Goal: Task Accomplishment & Management: Manage account settings

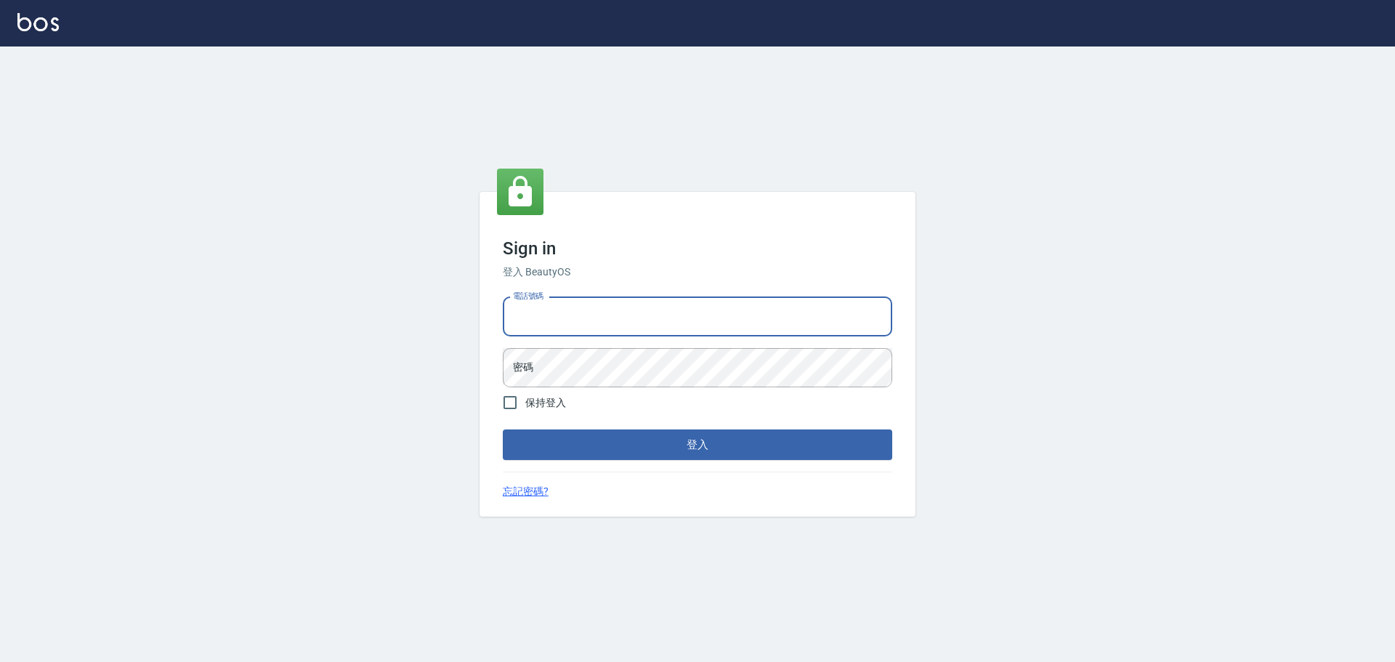
click at [729, 316] on input "電話號碼" at bounding box center [697, 316] width 389 height 39
type input "0922982220"
click at [602, 386] on form "電話號碼 0922982220 電話號碼 密碼 密碼 保持登入 登入" at bounding box center [697, 375] width 389 height 169
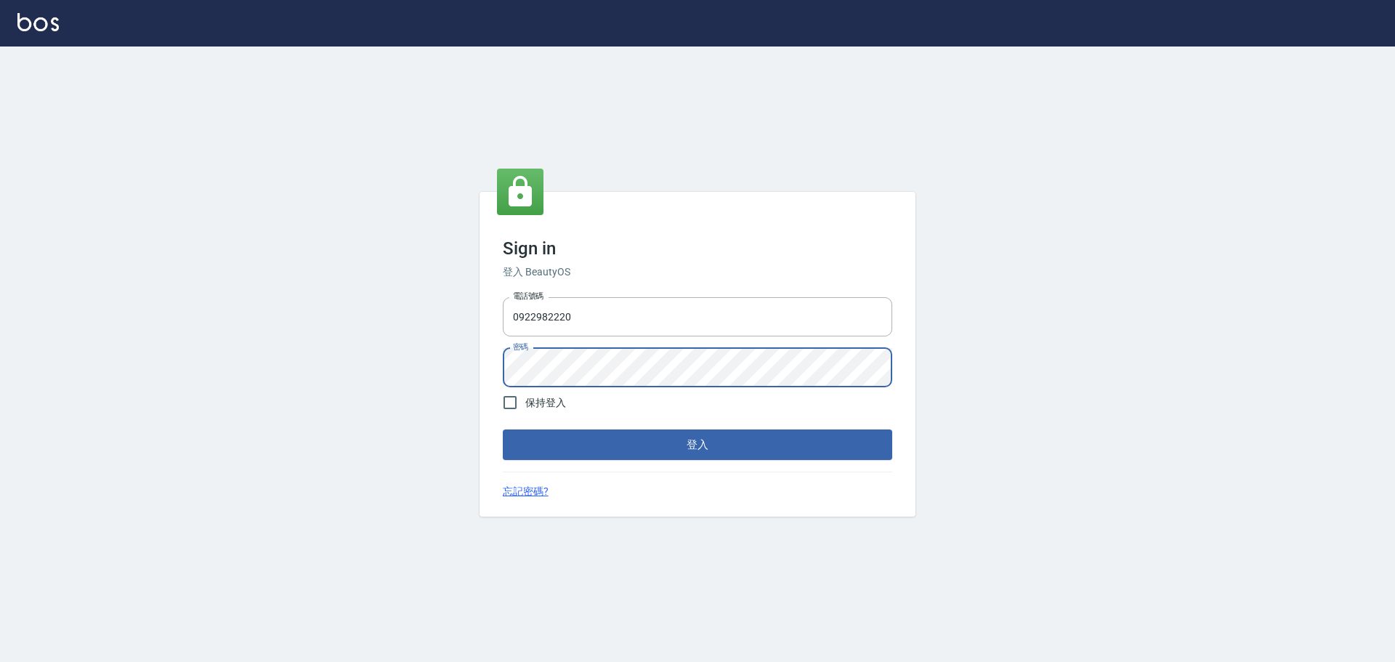
click at [503, 429] on button "登入" at bounding box center [697, 444] width 389 height 31
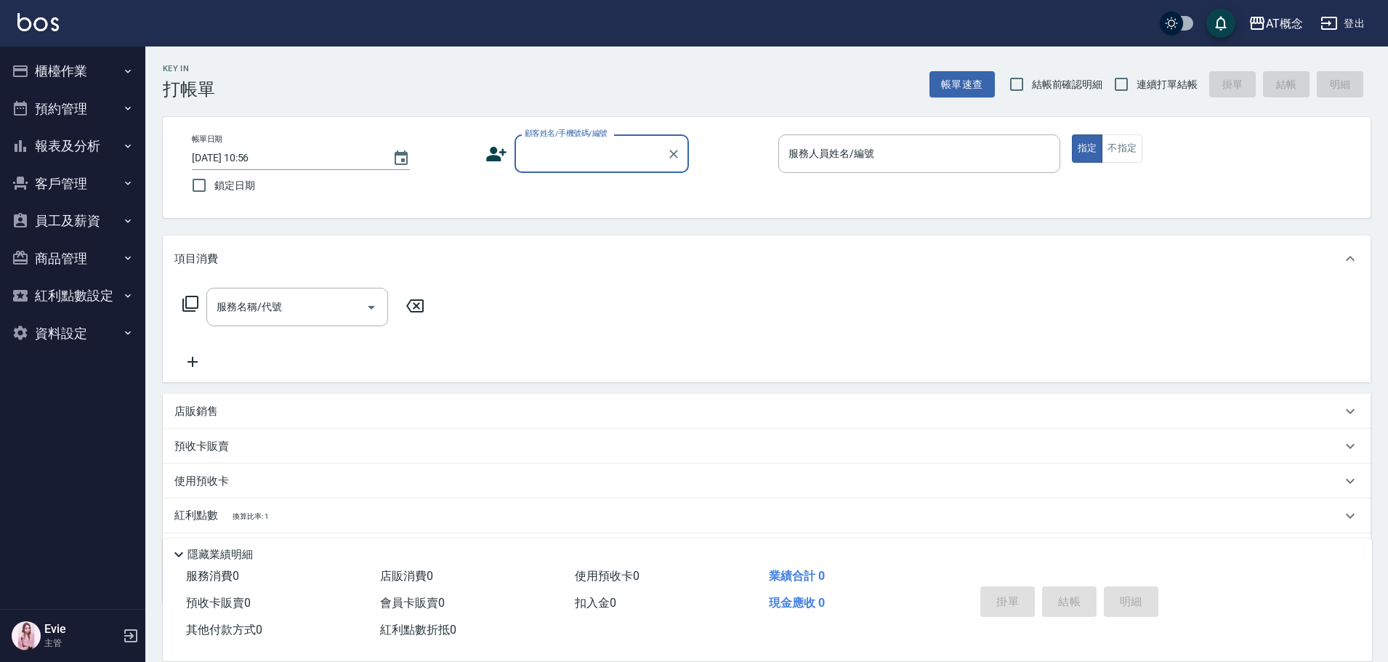
click at [84, 67] on button "櫃檯作業" at bounding box center [73, 71] width 134 height 38
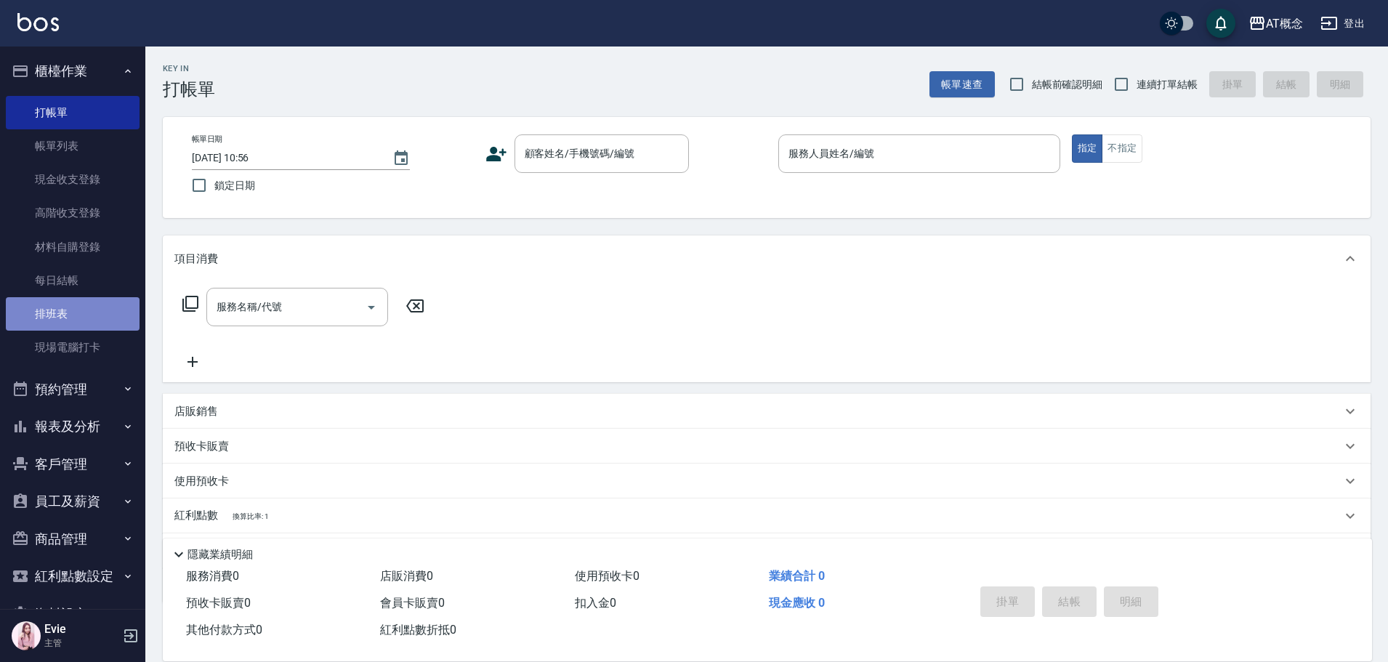
click at [75, 316] on link "排班表" at bounding box center [73, 313] width 134 height 33
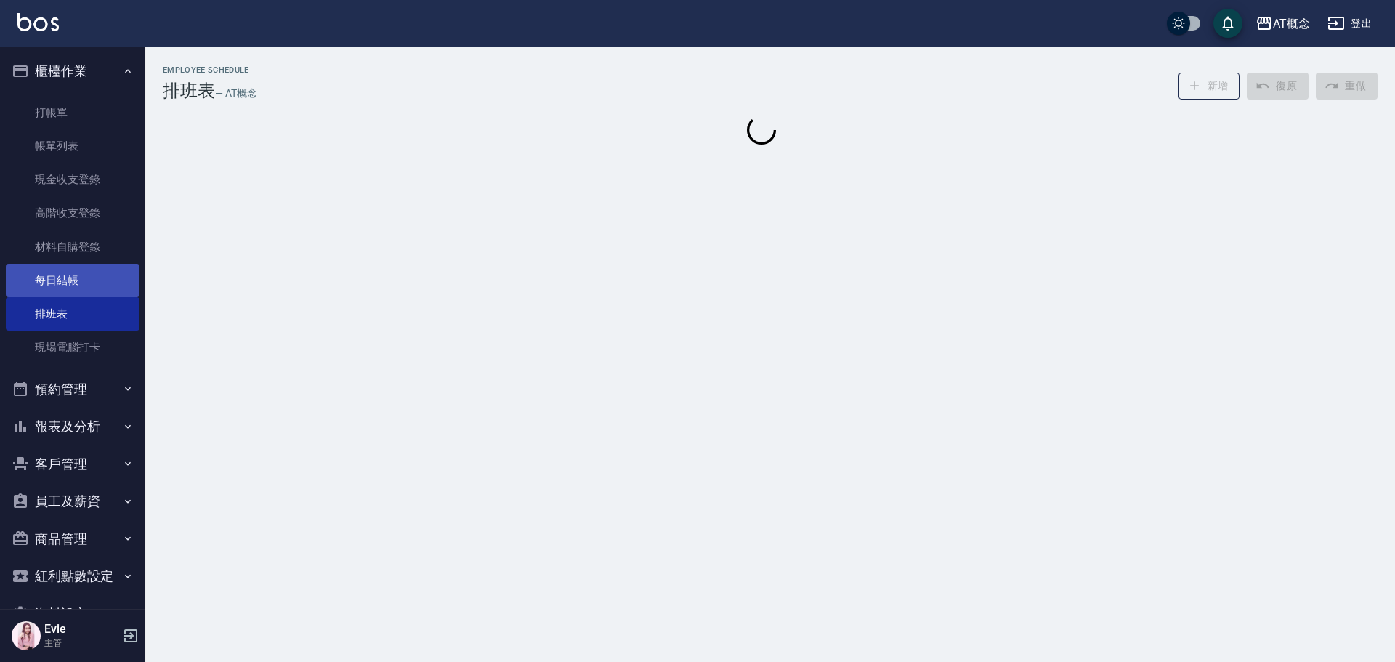
click at [57, 274] on link "每日結帳" at bounding box center [73, 280] width 134 height 33
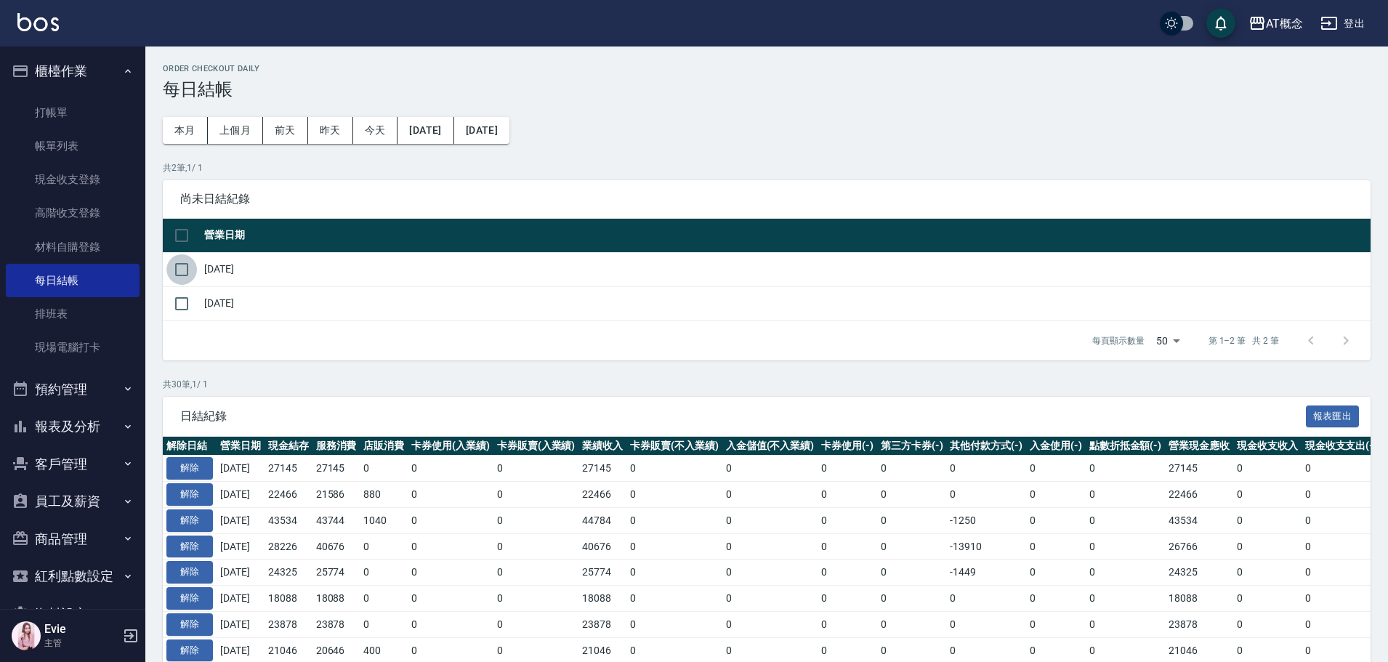
click at [196, 272] on input "checkbox" at bounding box center [181, 269] width 31 height 31
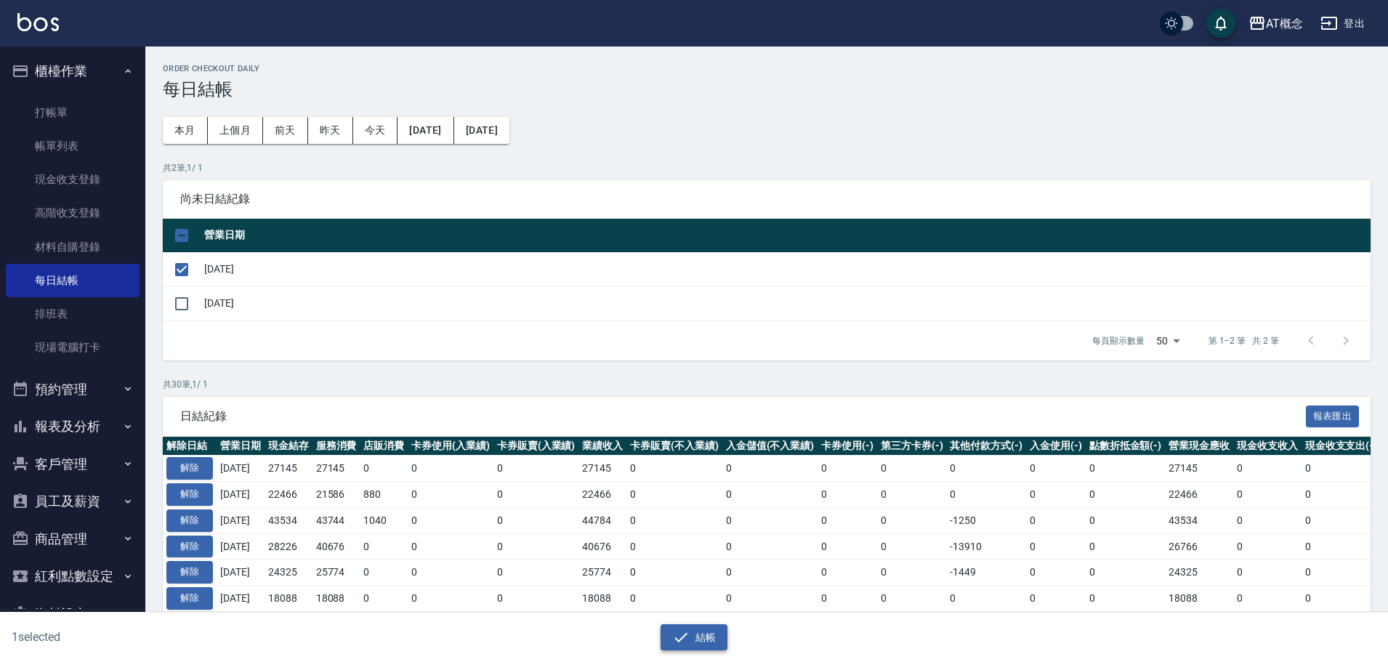
click at [698, 627] on button "結帳" at bounding box center [694, 637] width 68 height 27
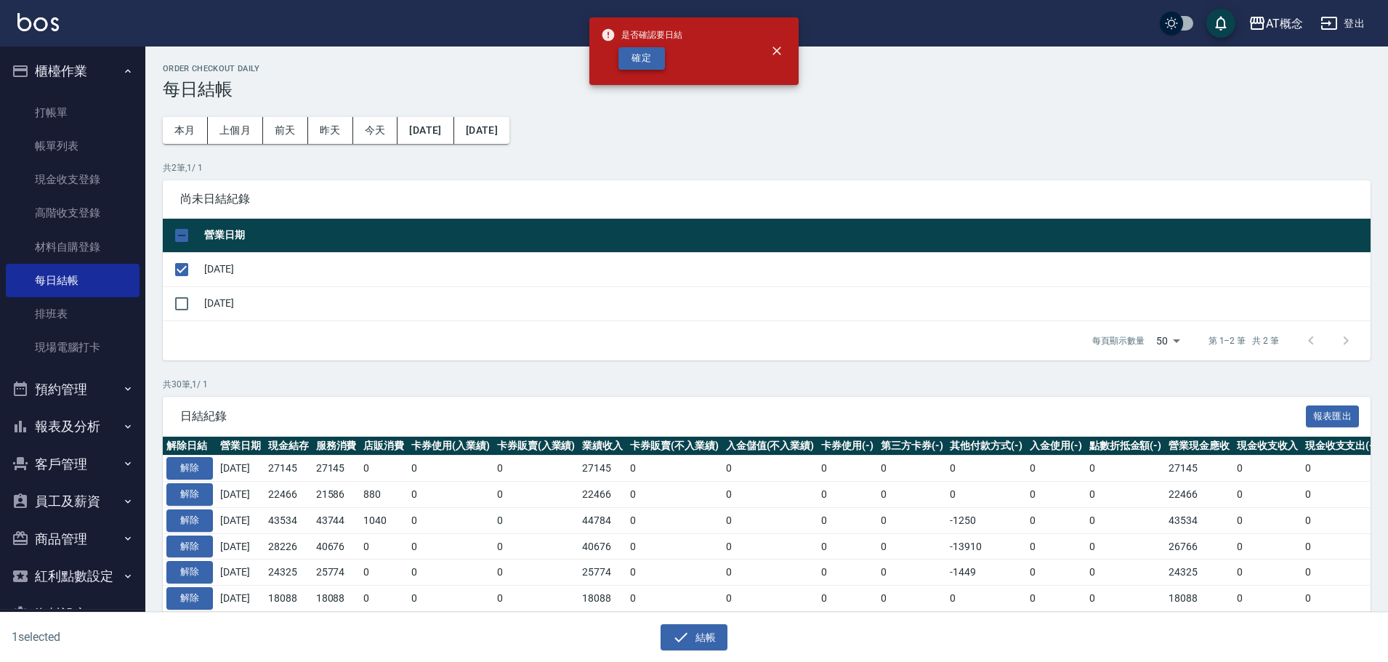
click at [633, 62] on button "確定" at bounding box center [641, 58] width 46 height 23
checkbox input "false"
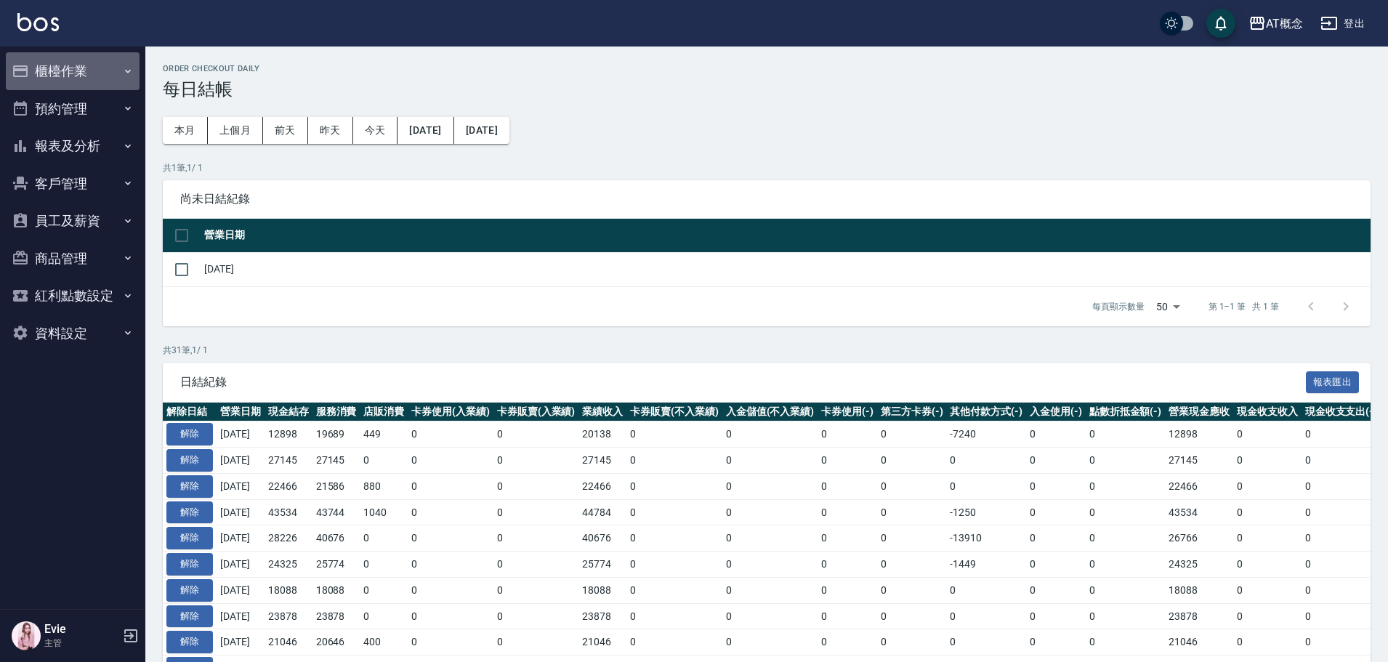
click at [39, 71] on button "櫃檯作業" at bounding box center [73, 71] width 134 height 38
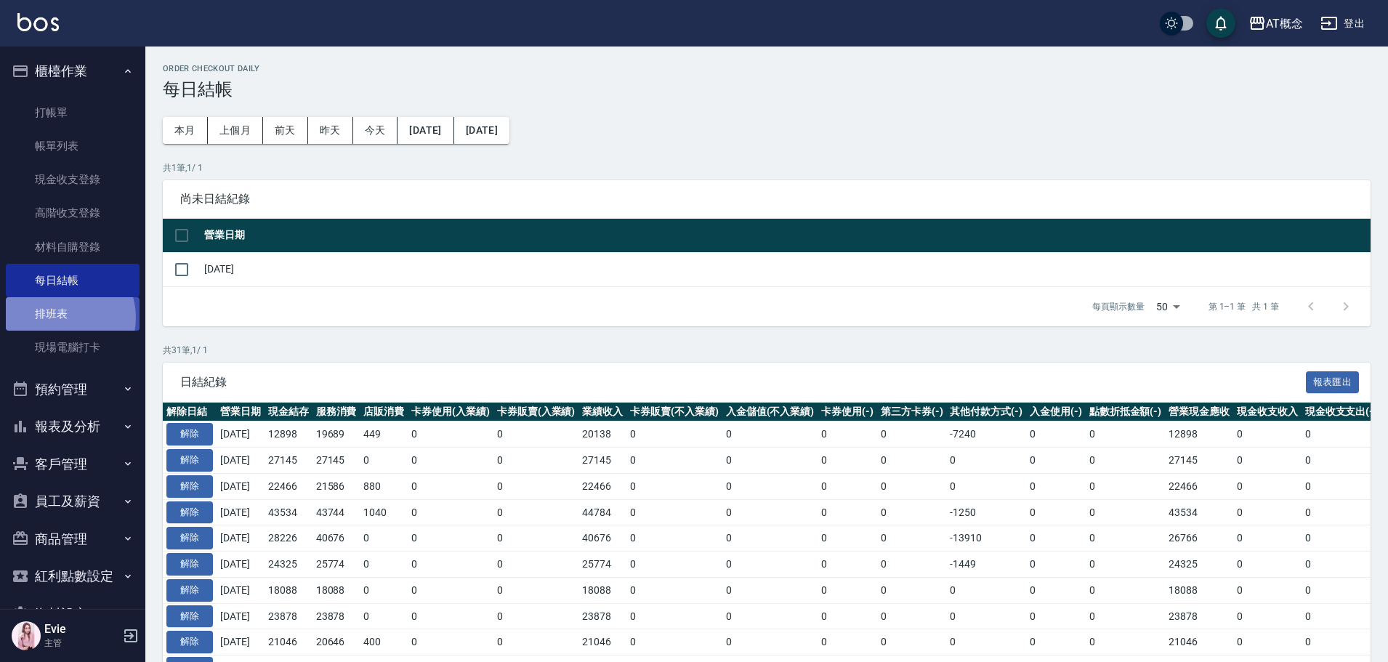
click at [62, 317] on link "排班表" at bounding box center [73, 313] width 134 height 33
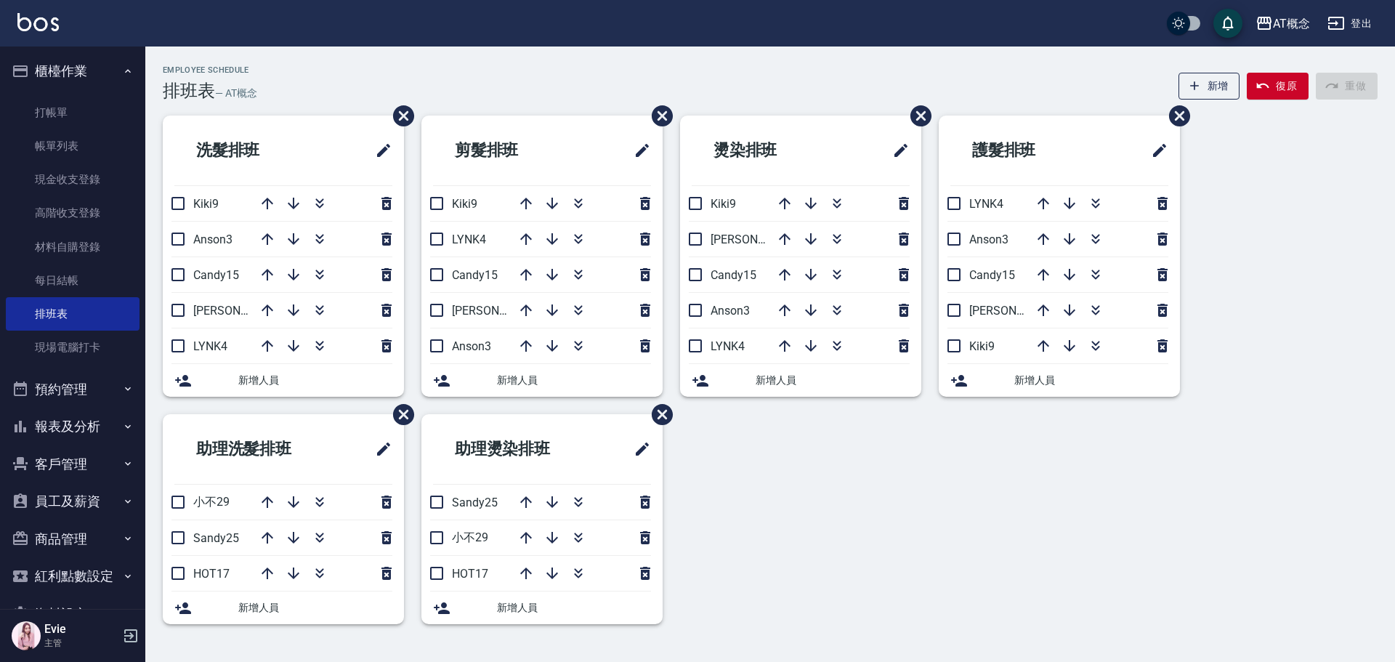
click at [81, 461] on button "客戶管理" at bounding box center [73, 464] width 134 height 38
click at [555, 543] on icon "button" at bounding box center [551, 537] width 17 height 17
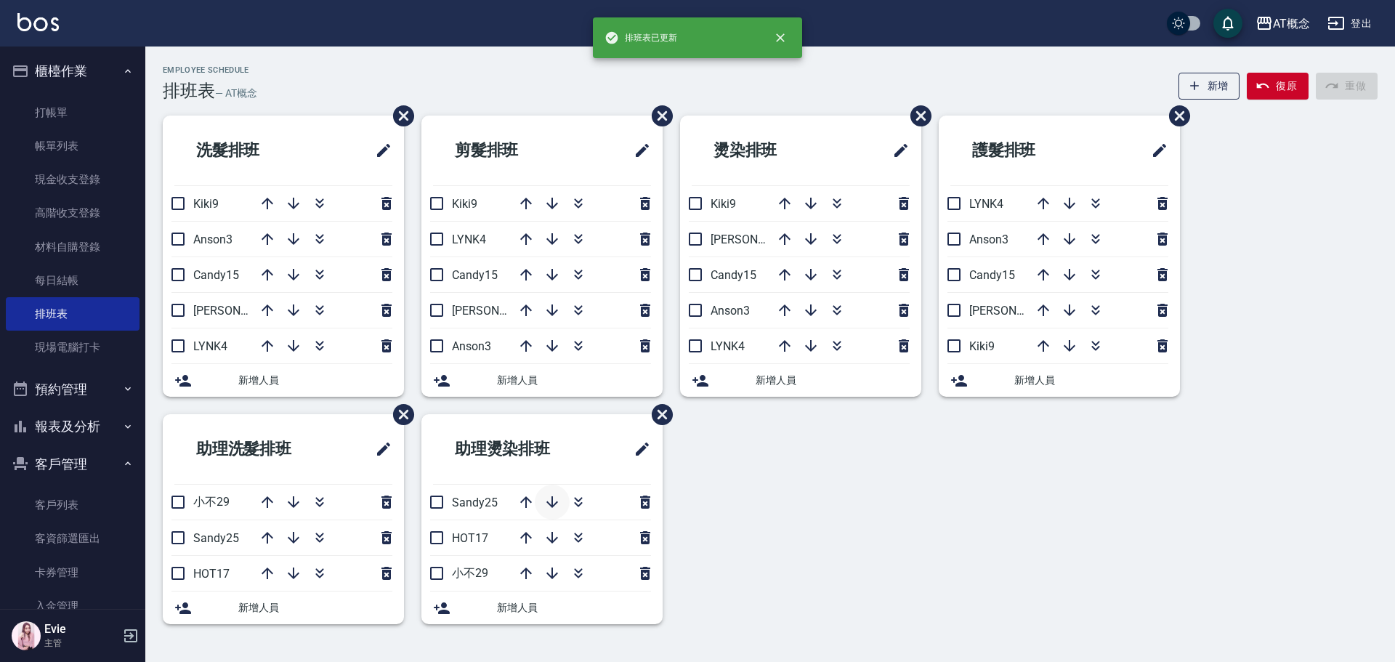
click at [550, 508] on icon "button" at bounding box center [551, 501] width 17 height 17
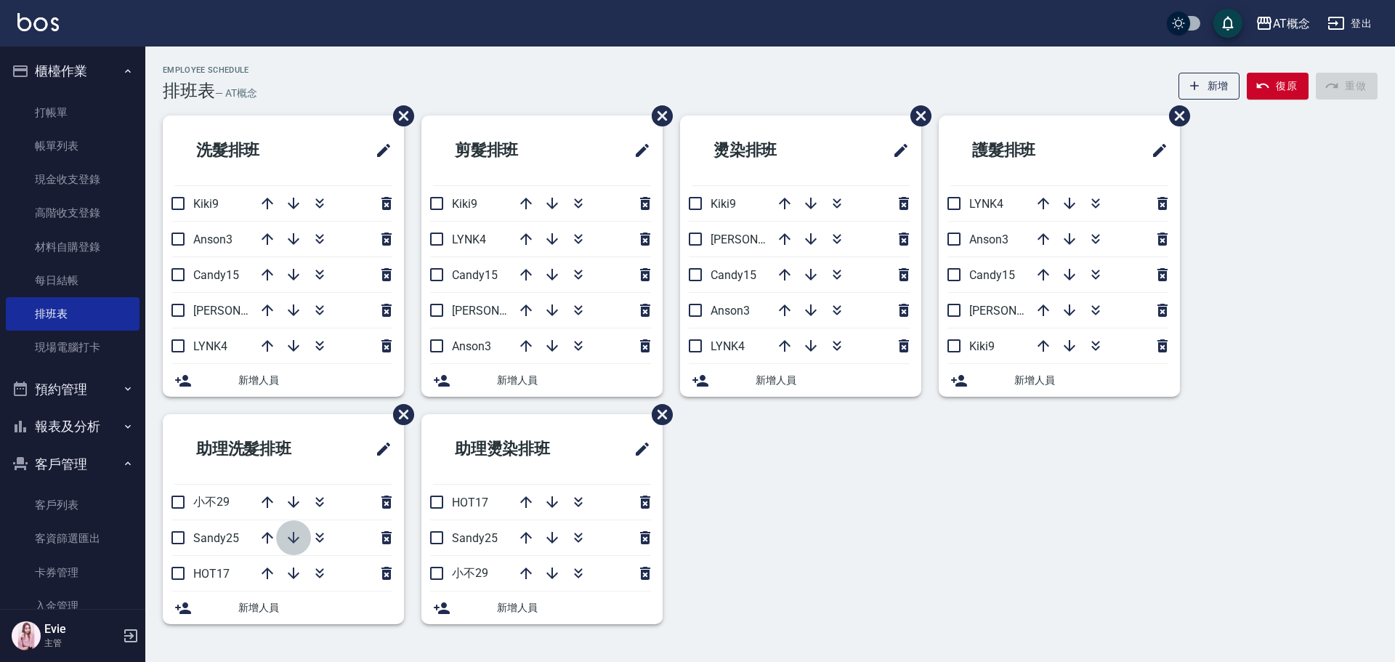
click at [299, 538] on icon "button" at bounding box center [294, 538] width 12 height 12
click at [553, 501] on icon "button" at bounding box center [552, 502] width 12 height 12
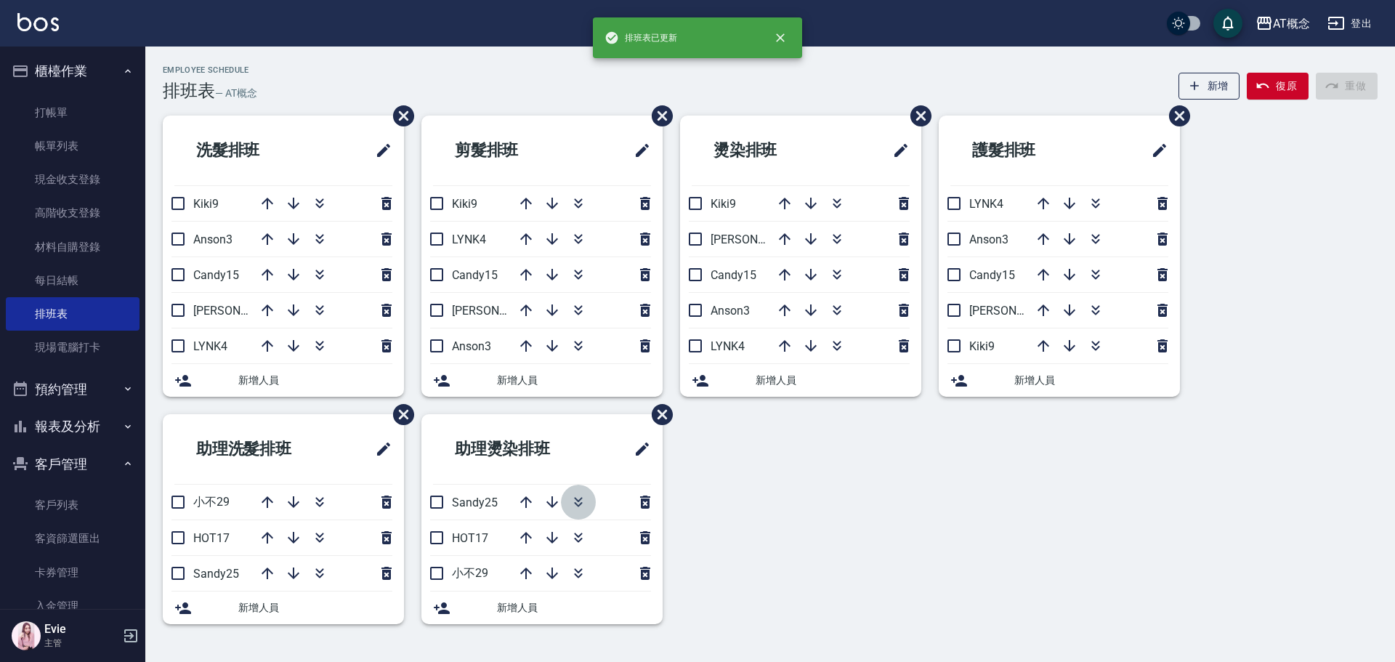
click at [577, 501] on icon "button" at bounding box center [578, 499] width 8 height 5
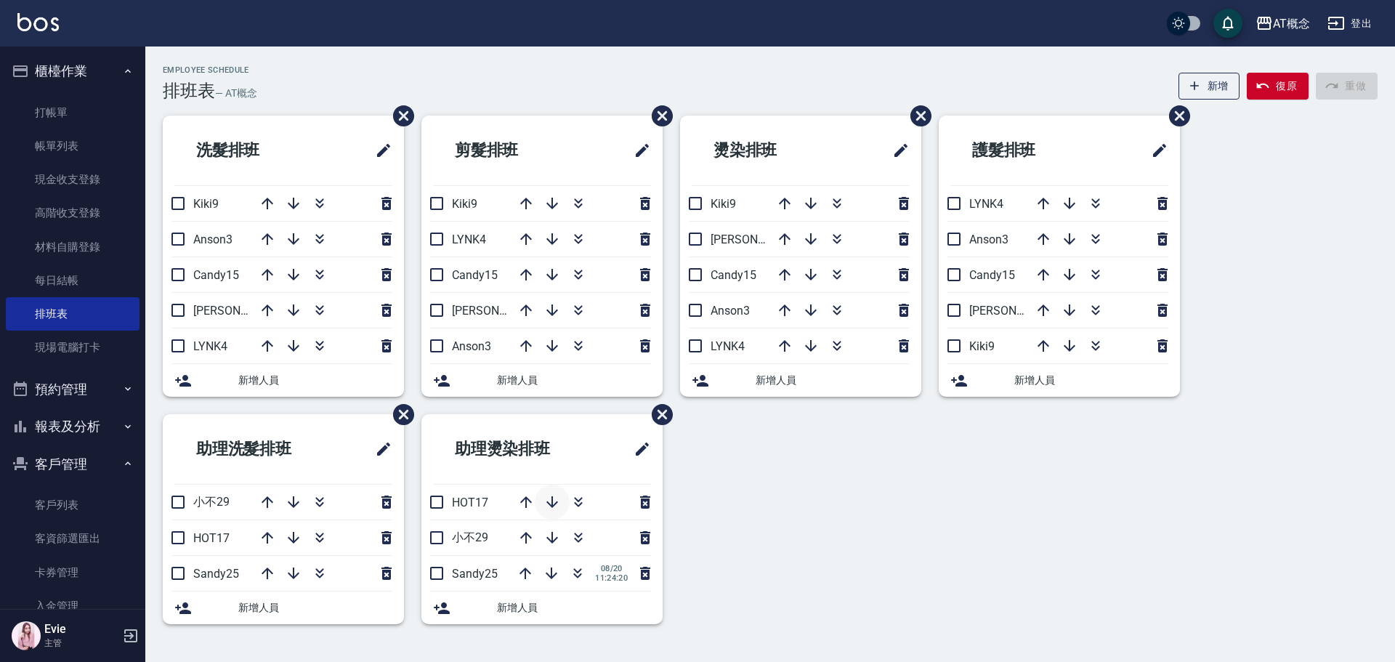
click at [554, 503] on icon "button" at bounding box center [551, 501] width 17 height 17
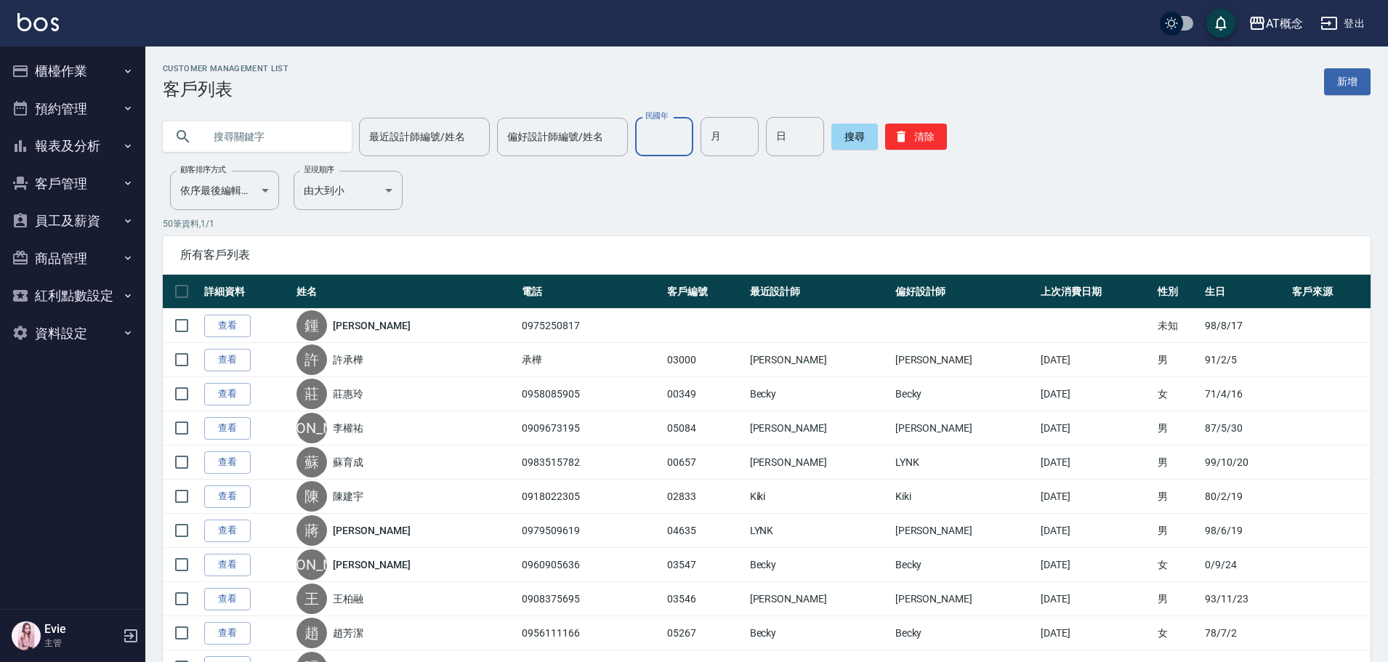
click at [668, 134] on input "民國年" at bounding box center [664, 136] width 58 height 39
type input "83"
type input "08"
type input "28"
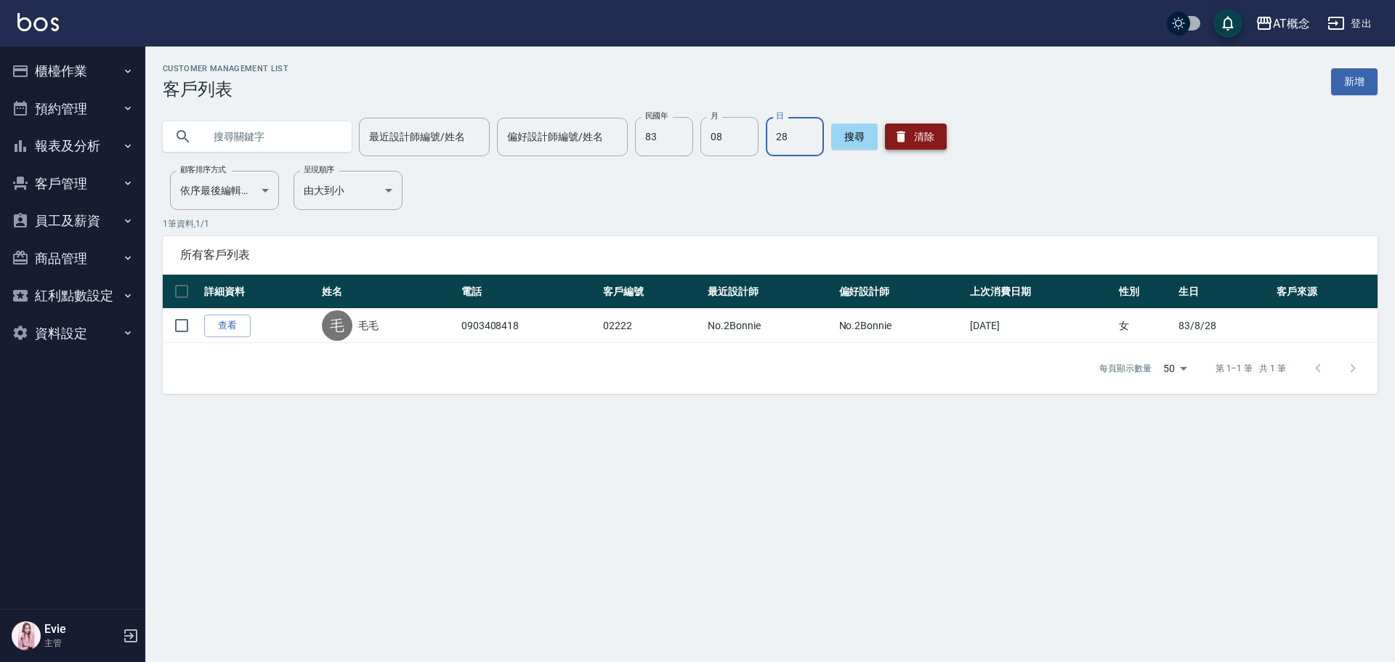
click at [901, 144] on icon "button" at bounding box center [901, 136] width 15 height 15
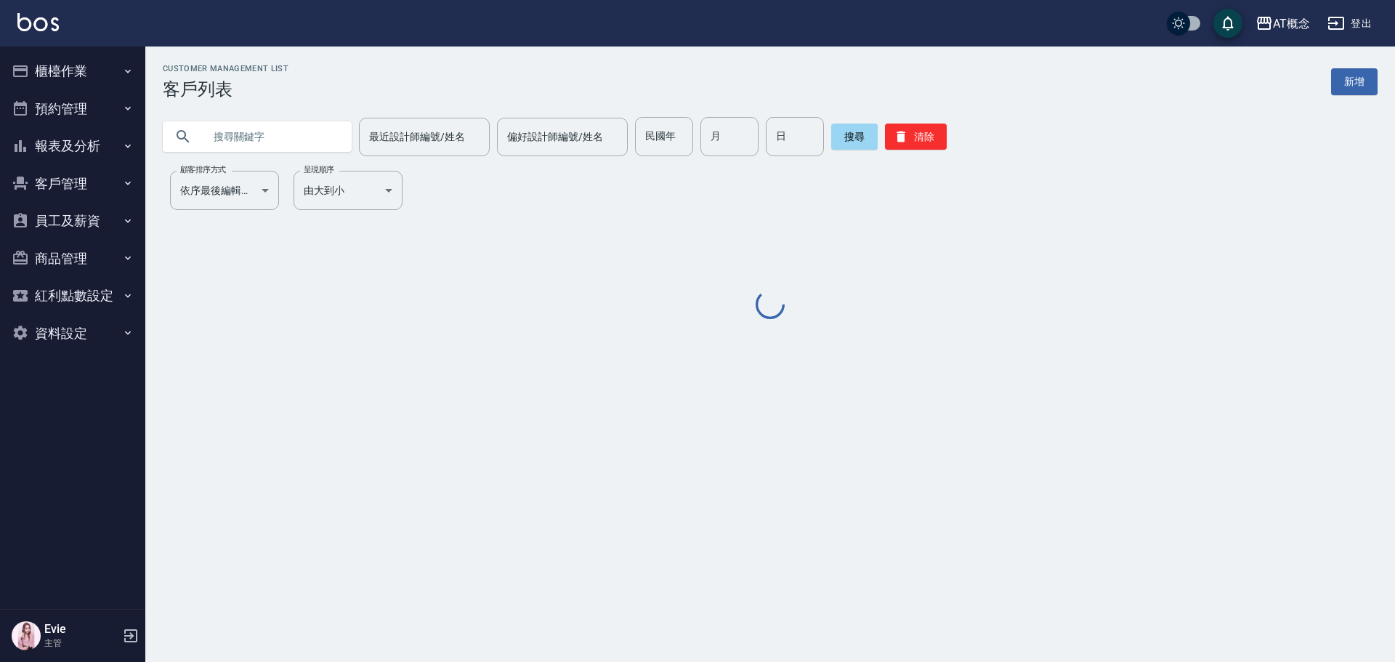
click at [314, 159] on div "Customer Management List 客戶列表 新增 最近設計師編號/姓名 最近設計師編號/姓名 偏好設計師編號/姓名 偏好設計師編號/姓名 民國…" at bounding box center [770, 193] width 1250 height 258
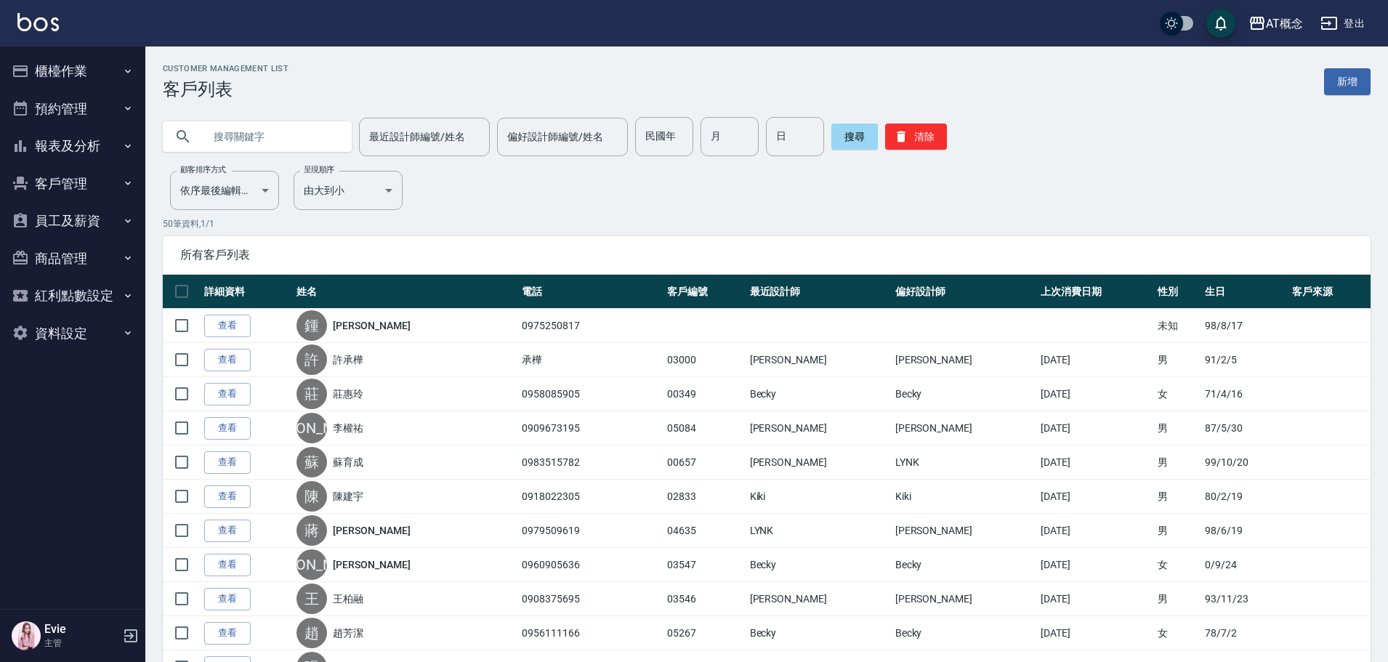
click at [314, 139] on input "text" at bounding box center [271, 136] width 137 height 39
type input "x"
type input "k"
type input "ㄜ"
type input "林夏"
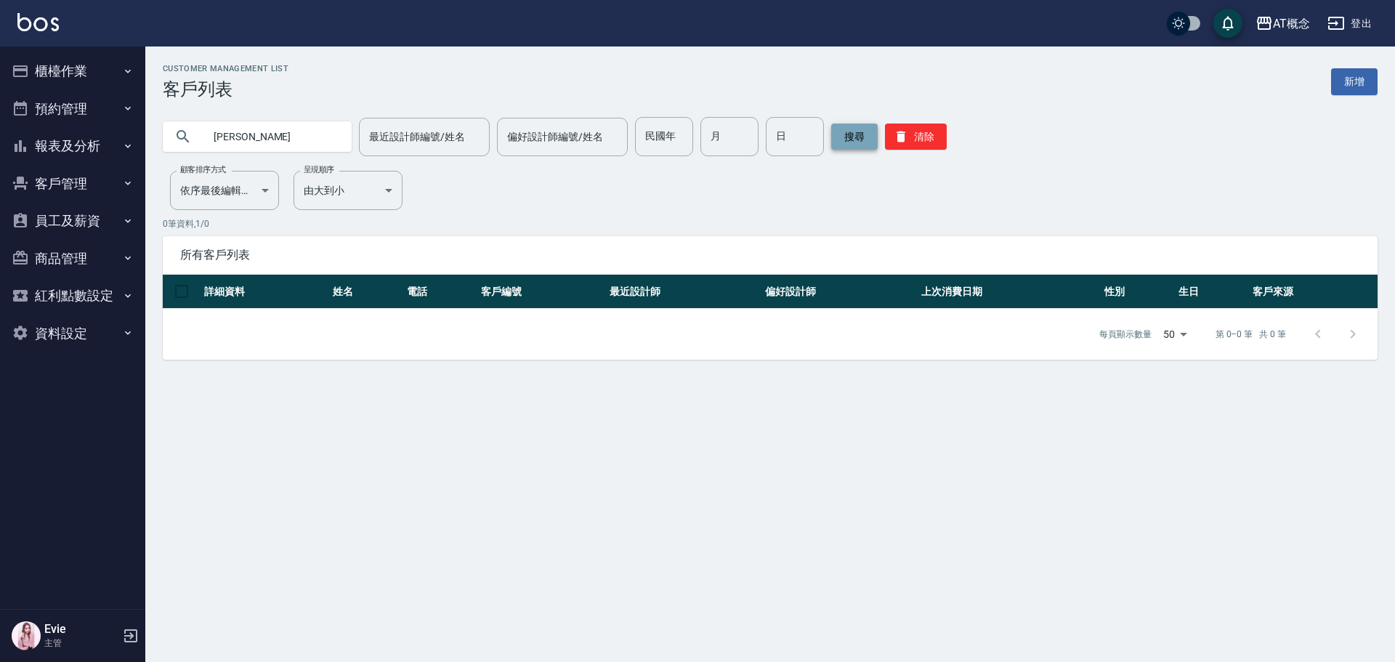
click at [852, 136] on button "搜尋" at bounding box center [854, 137] width 46 height 26
click at [896, 127] on button "清除" at bounding box center [916, 137] width 62 height 26
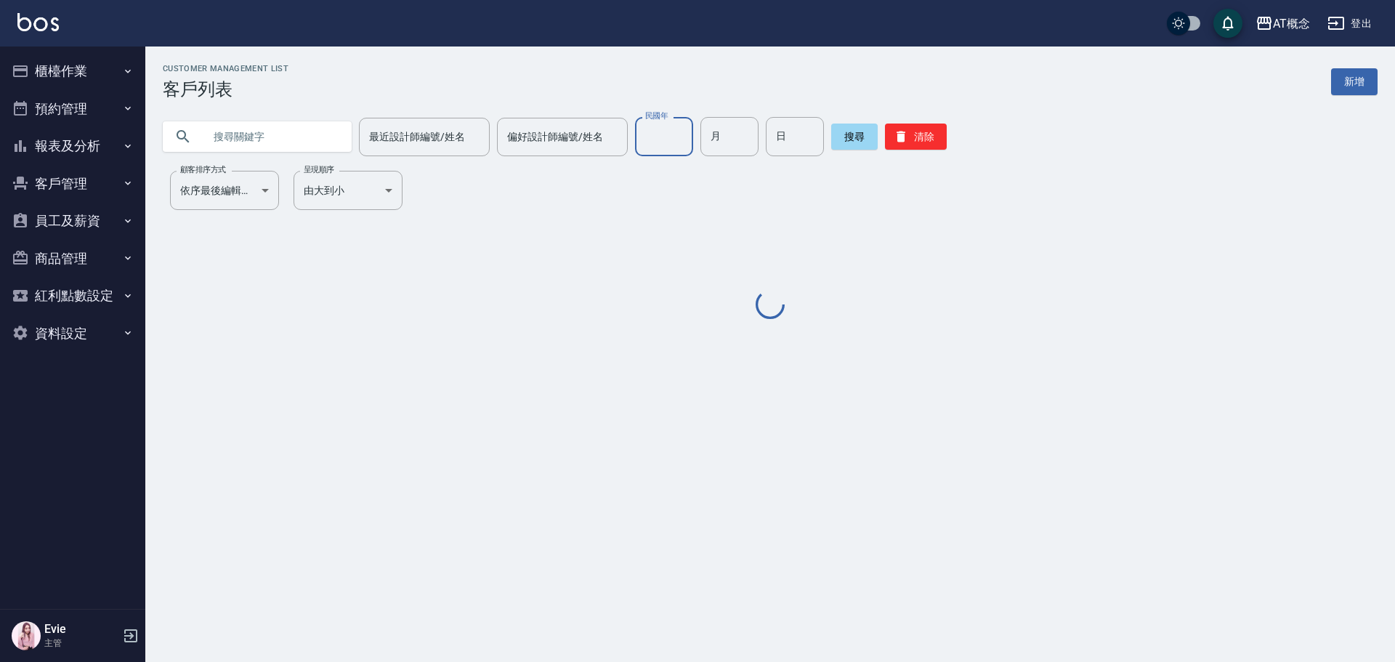
click at [647, 136] on input "民國年" at bounding box center [664, 136] width 58 height 39
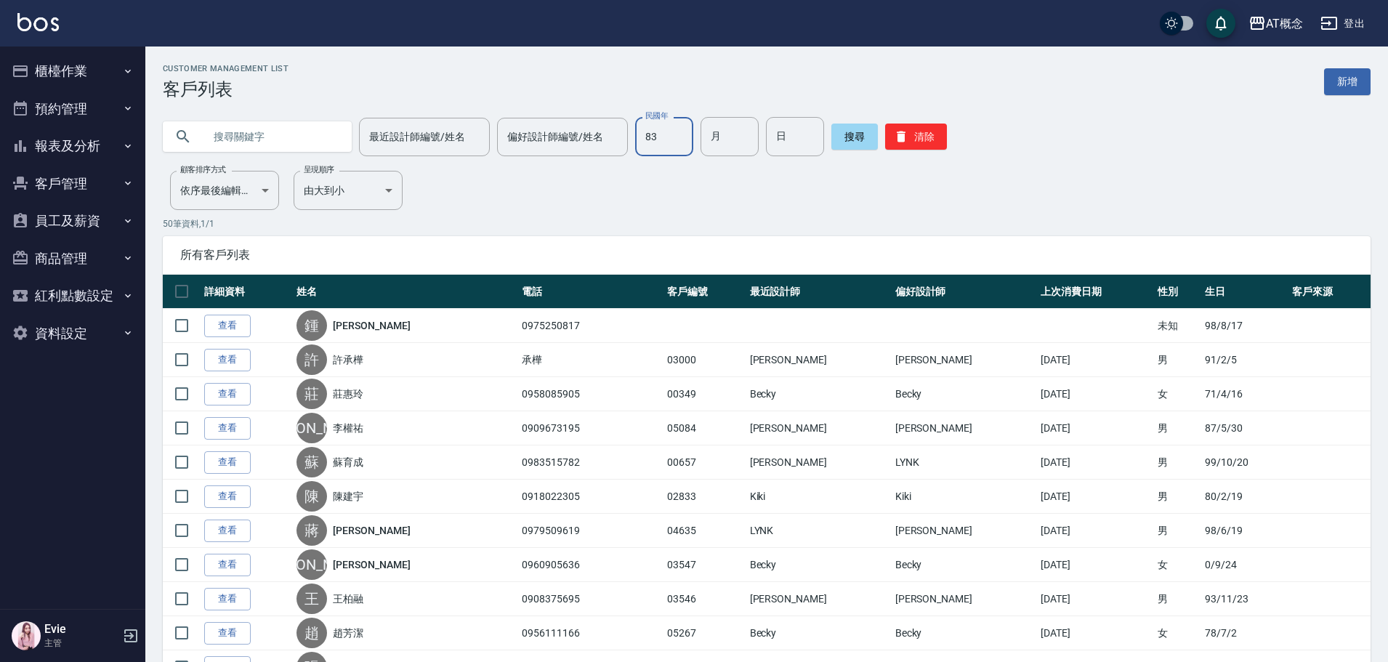
type input "83"
type input "08"
type input "28"
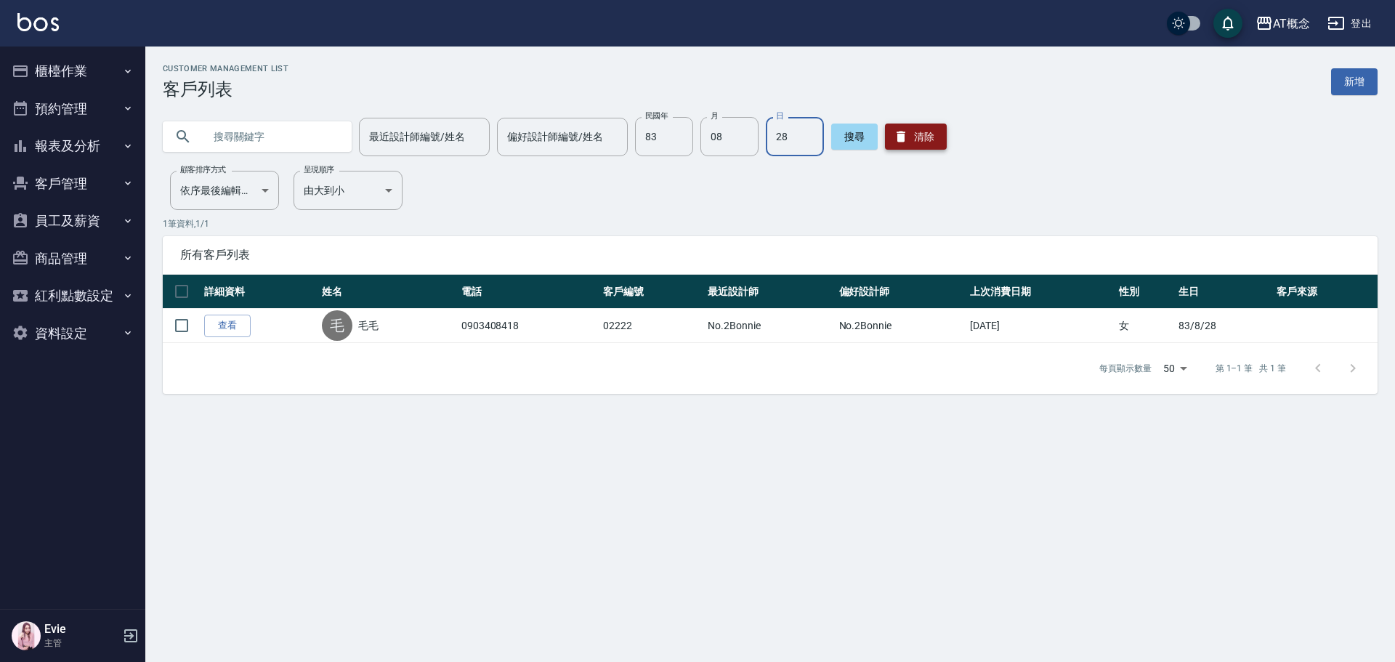
click at [938, 126] on button "清除" at bounding box center [916, 137] width 62 height 26
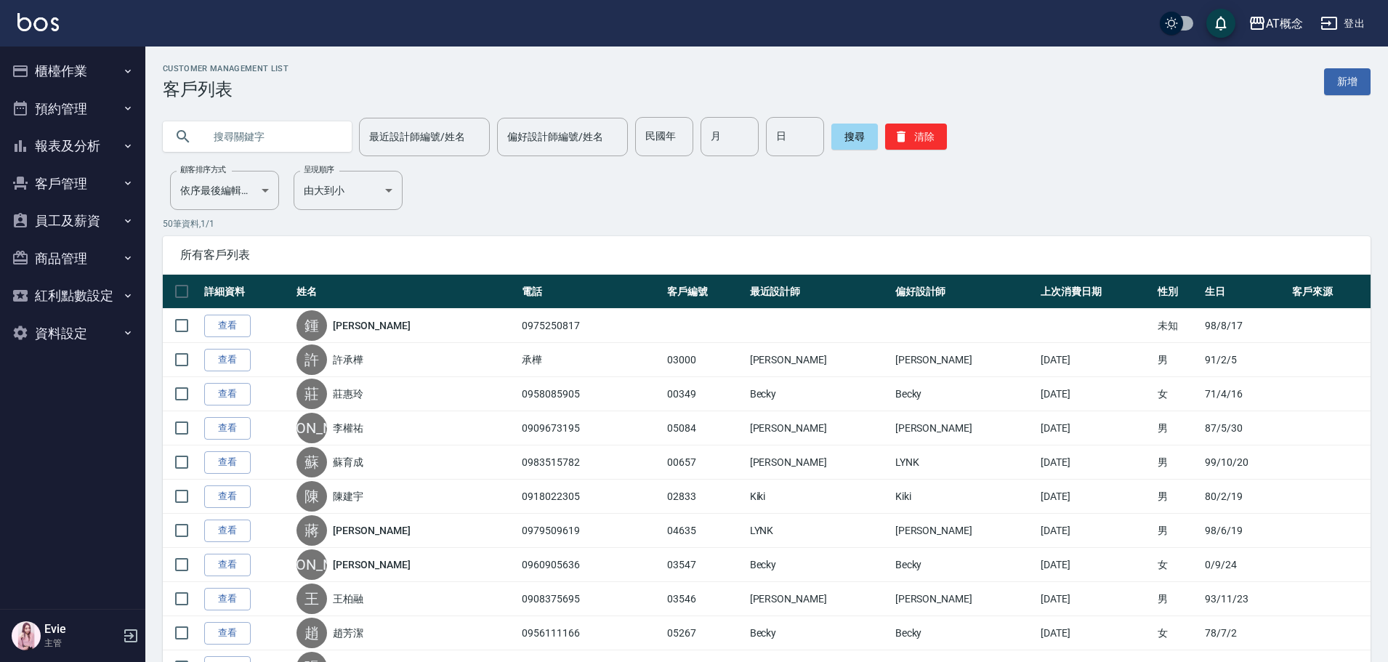
drag, startPoint x: 203, startPoint y: 138, endPoint x: 397, endPoint y: 110, distance: 196.0
click at [204, 138] on div at bounding box center [257, 136] width 189 height 31
click at [307, 132] on input "text" at bounding box center [271, 136] width 137 height 39
type input "2"
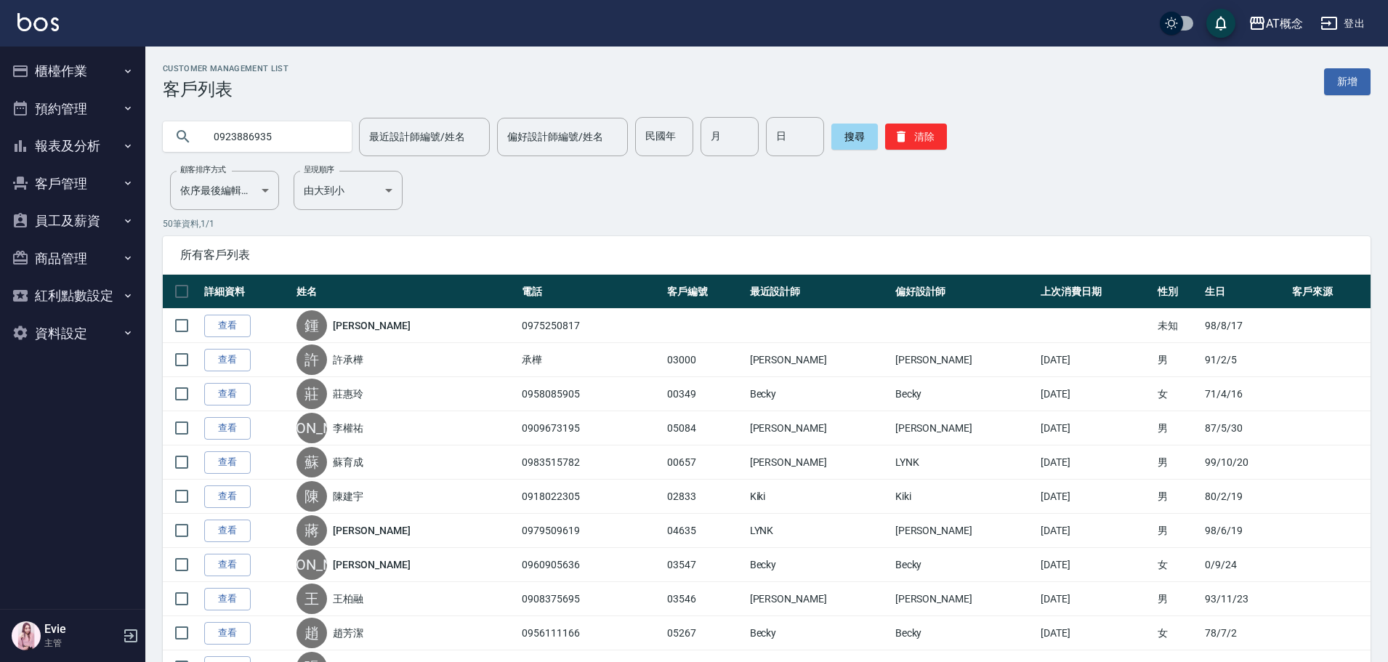
type input "0923886935"
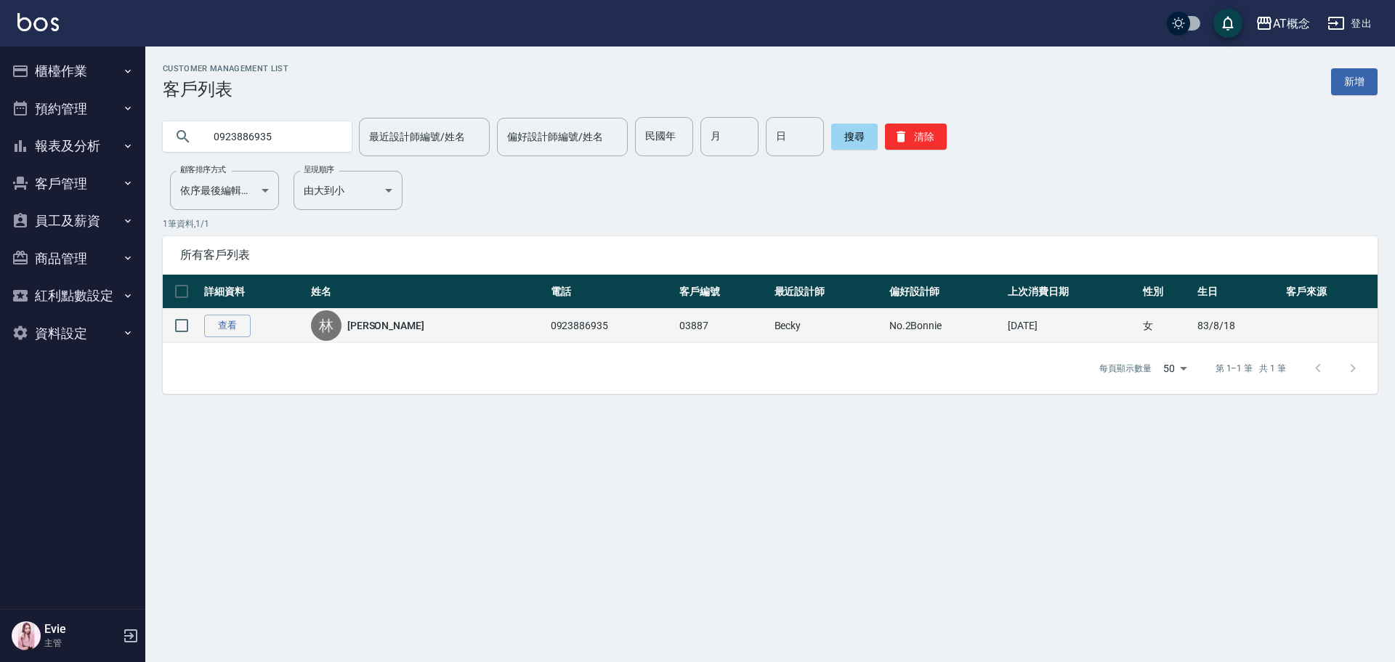
click at [711, 331] on td "03887" at bounding box center [723, 326] width 94 height 34
click at [1040, 325] on td "2025/04/05" at bounding box center [1071, 326] width 135 height 34
click at [1020, 325] on td "2025/04/05" at bounding box center [1071, 326] width 135 height 34
click at [233, 335] on link "查看" at bounding box center [227, 326] width 46 height 23
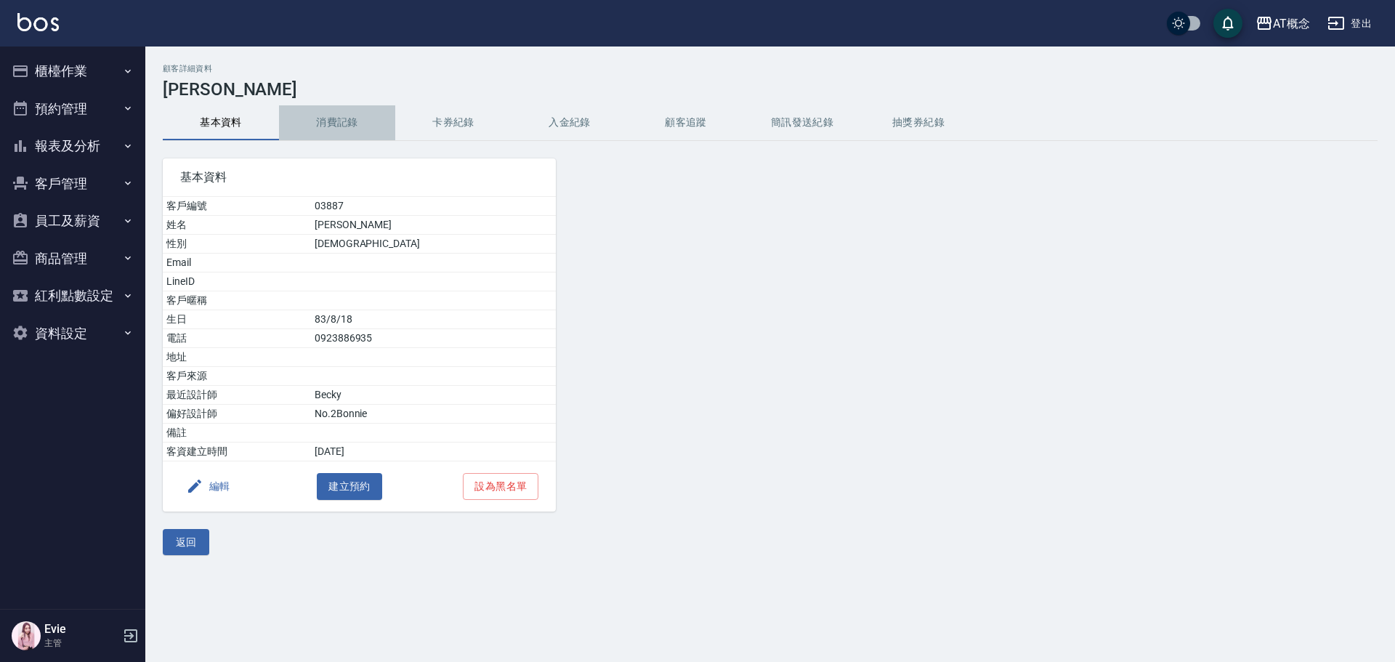
click at [347, 125] on button "消費記錄" at bounding box center [337, 122] width 116 height 35
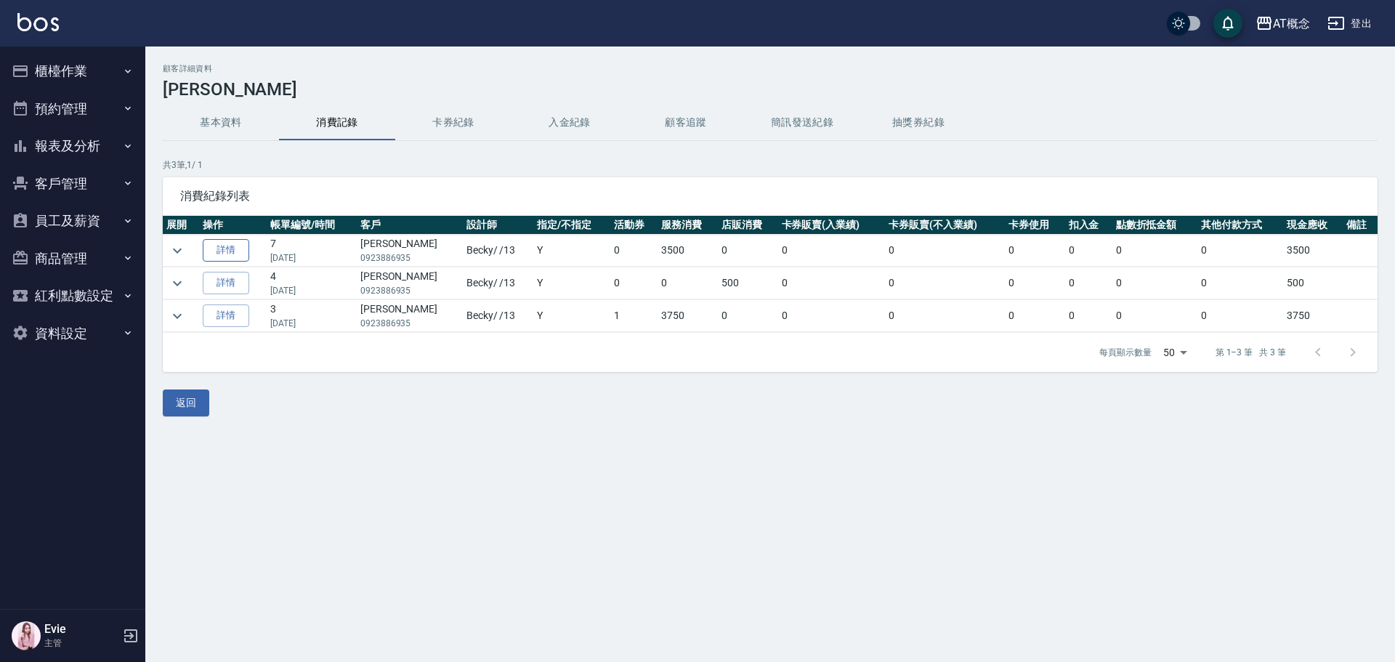
click at [232, 258] on link "詳情" at bounding box center [226, 250] width 46 height 23
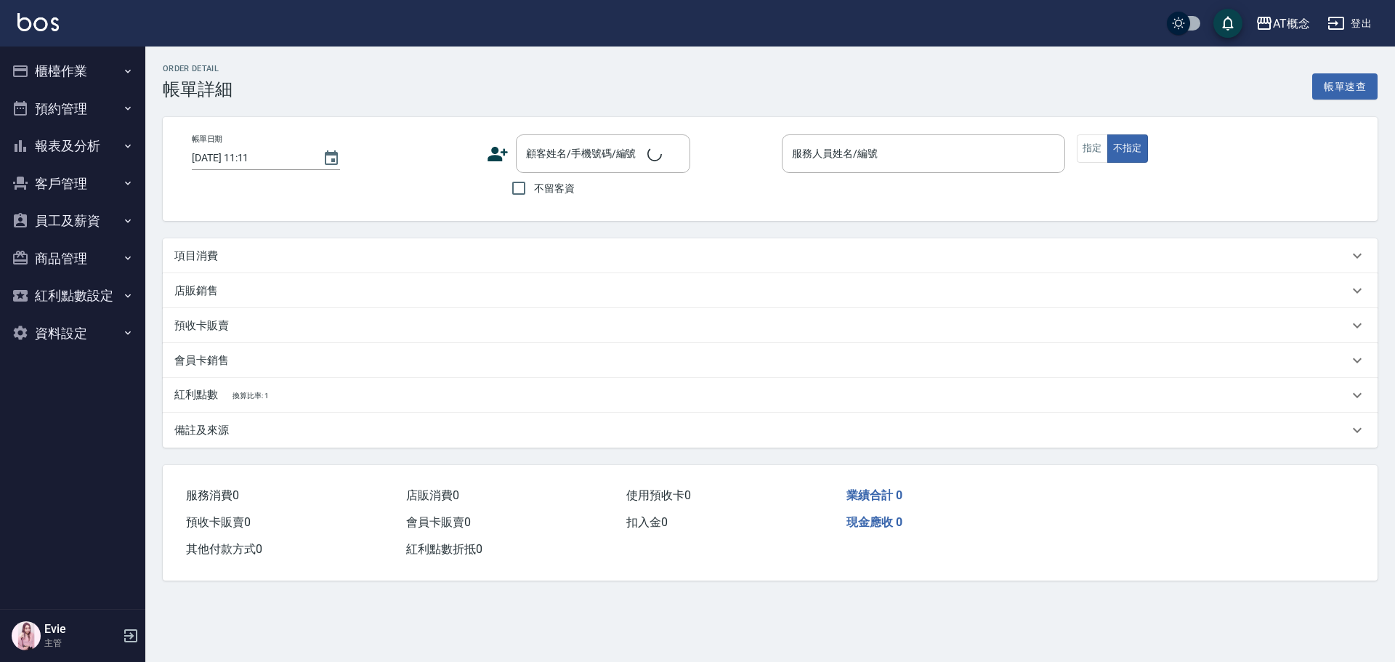
type input "2025/04/05 19:58"
type input "Becky-13"
type input "350"
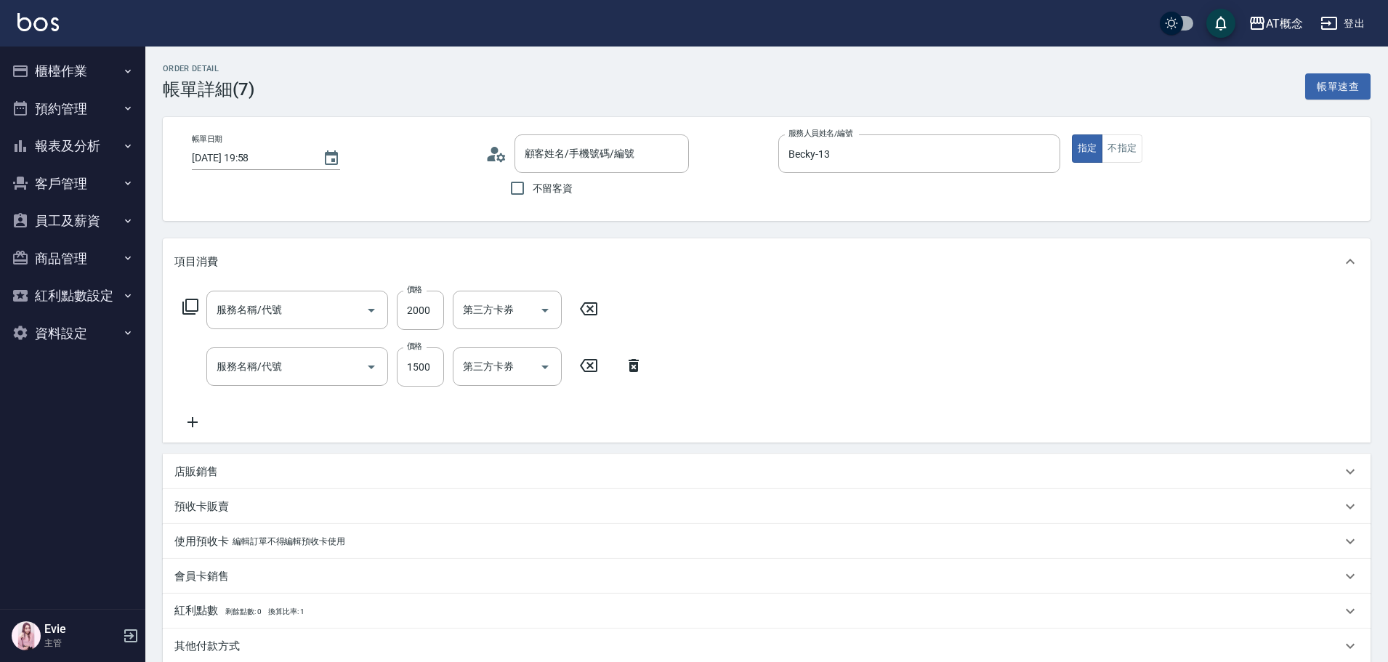
type input "林小芯/0923886935/03887"
type input "400 染髮(400)"
type input "608 鱗脂質護髮(608)"
click at [83, 178] on button "客戶管理" at bounding box center [73, 184] width 134 height 38
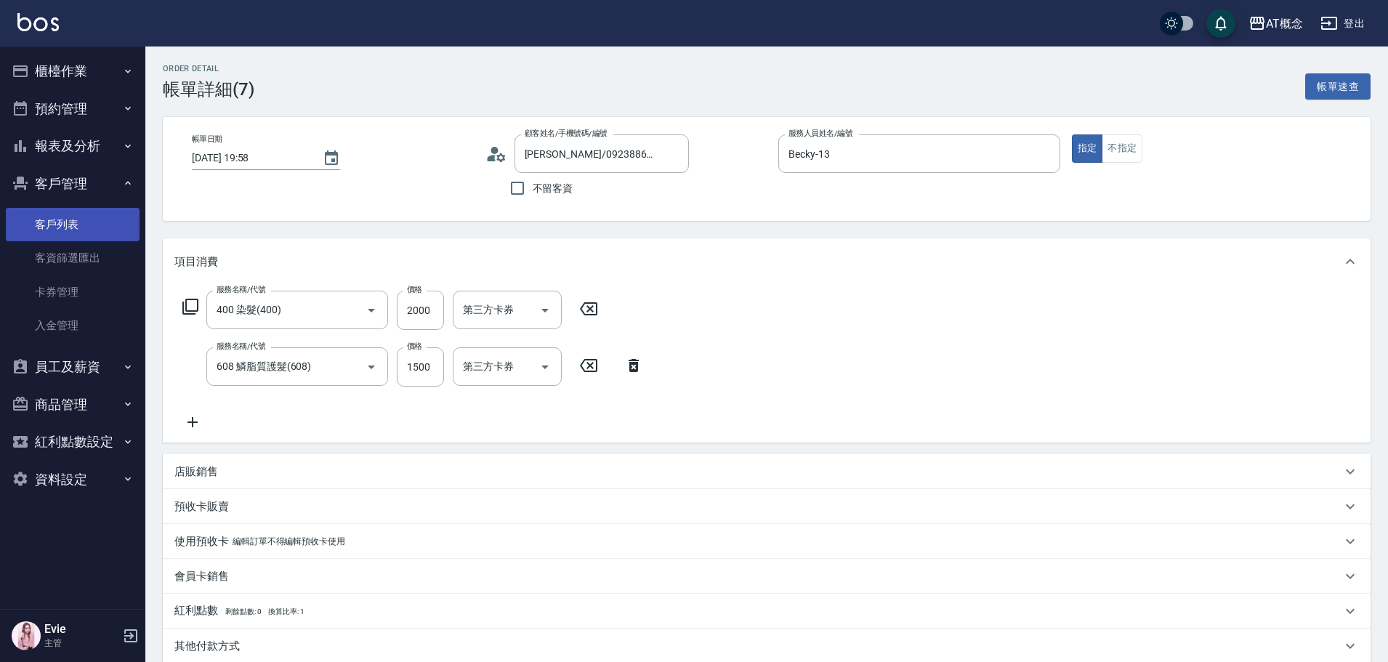
click at [76, 228] on link "客戶列表" at bounding box center [73, 224] width 134 height 33
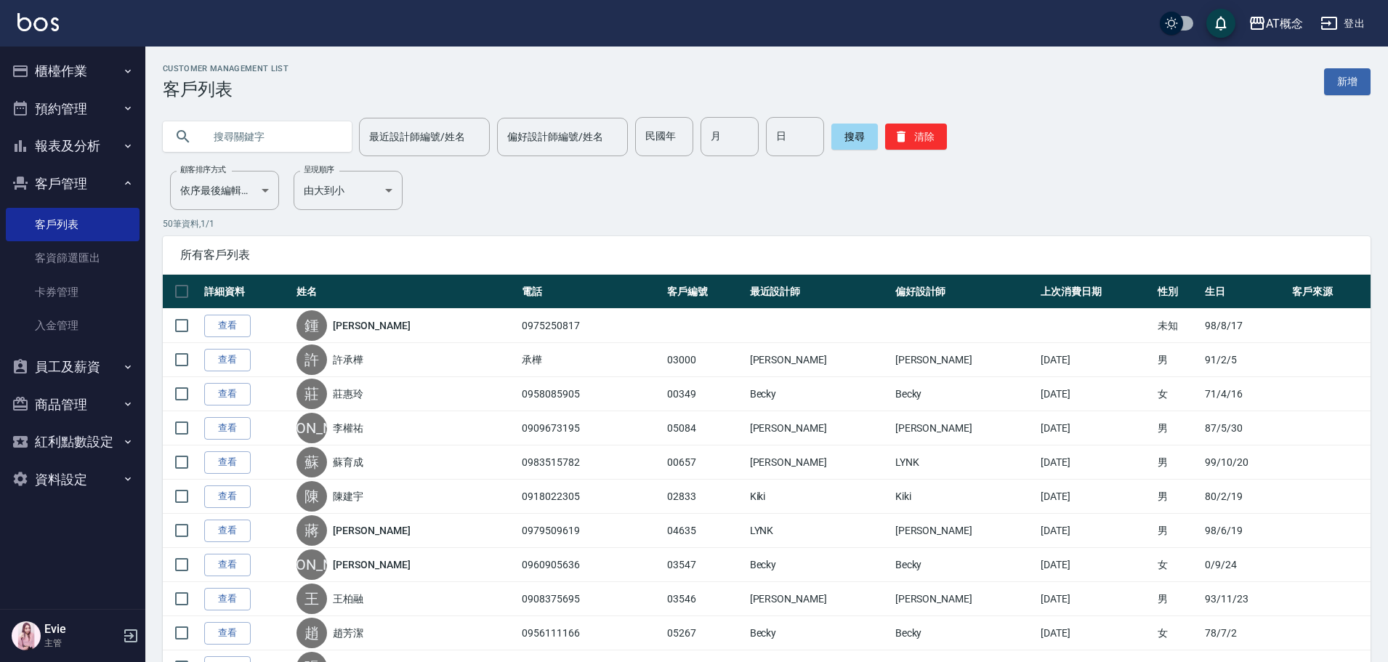
click at [226, 145] on input "text" at bounding box center [271, 136] width 137 height 39
click at [68, 74] on button "櫃檯作業" at bounding box center [73, 71] width 134 height 38
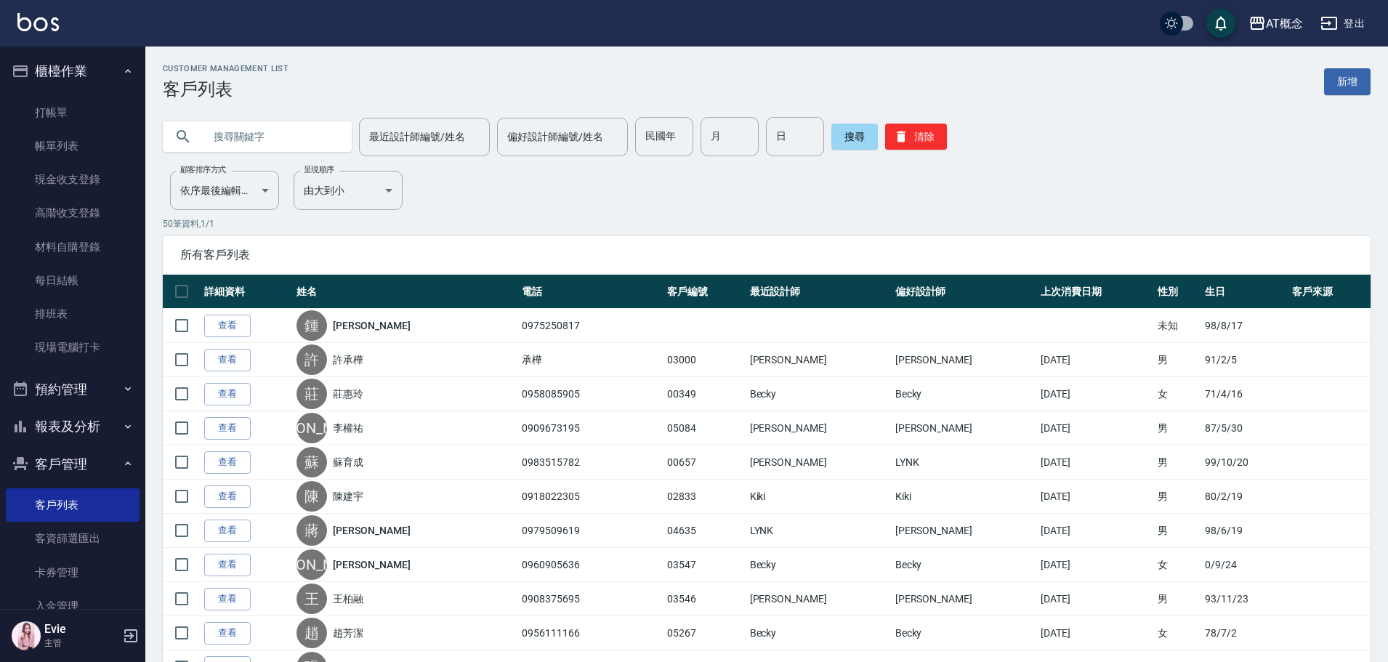
click at [94, 426] on button "報表及分析" at bounding box center [73, 427] width 134 height 38
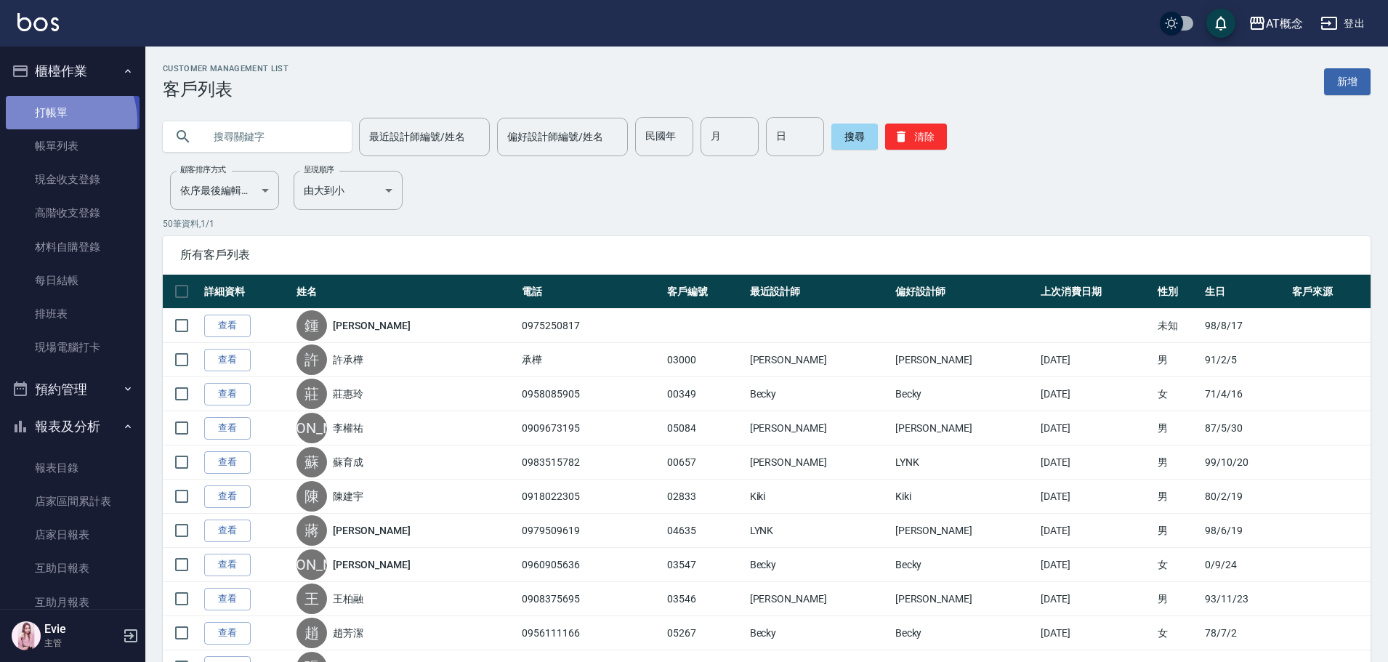
click at [58, 121] on link "打帳單" at bounding box center [73, 112] width 134 height 33
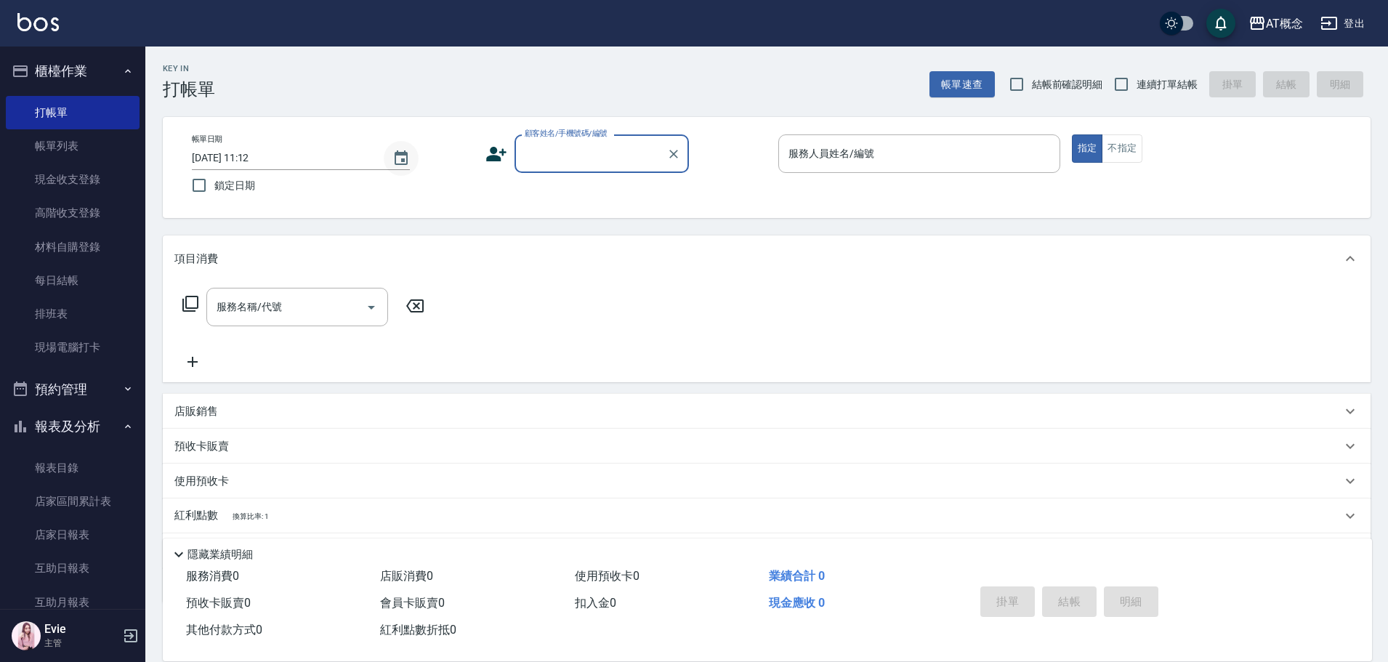
click at [398, 163] on icon "Choose date, selected date is 2025-08-20" at bounding box center [400, 158] width 17 height 17
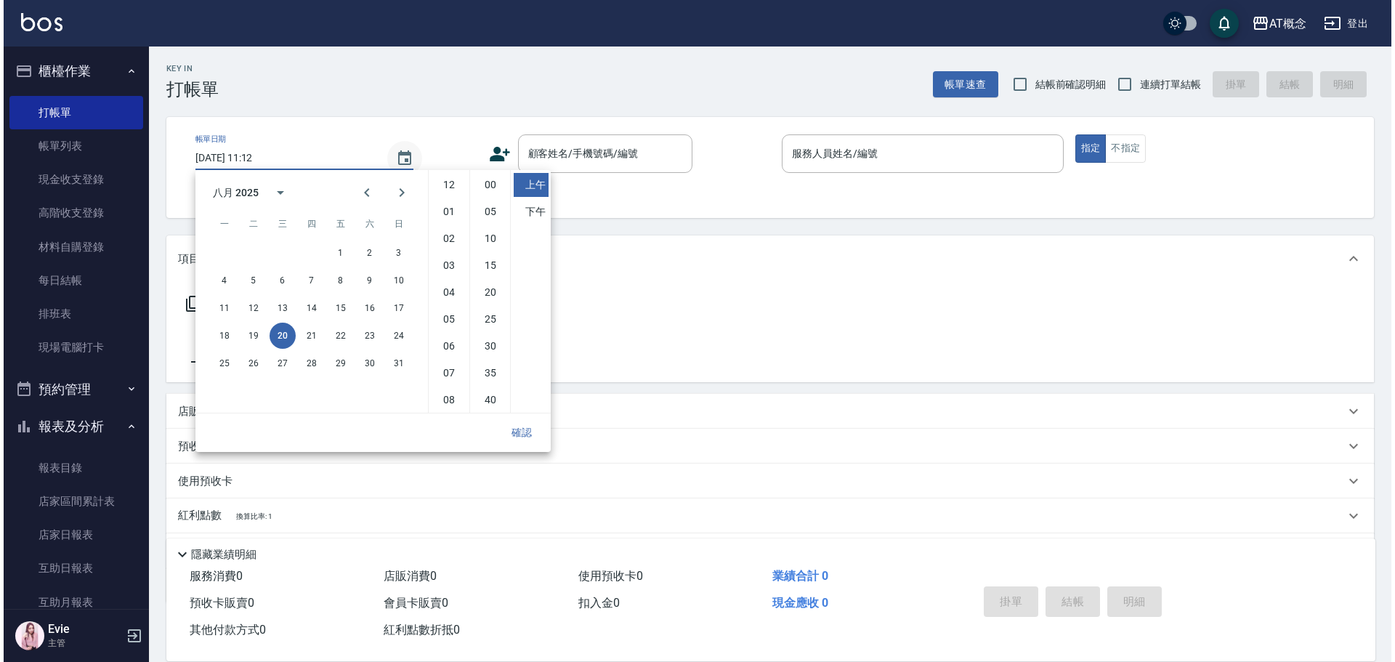
scroll to position [81, 0]
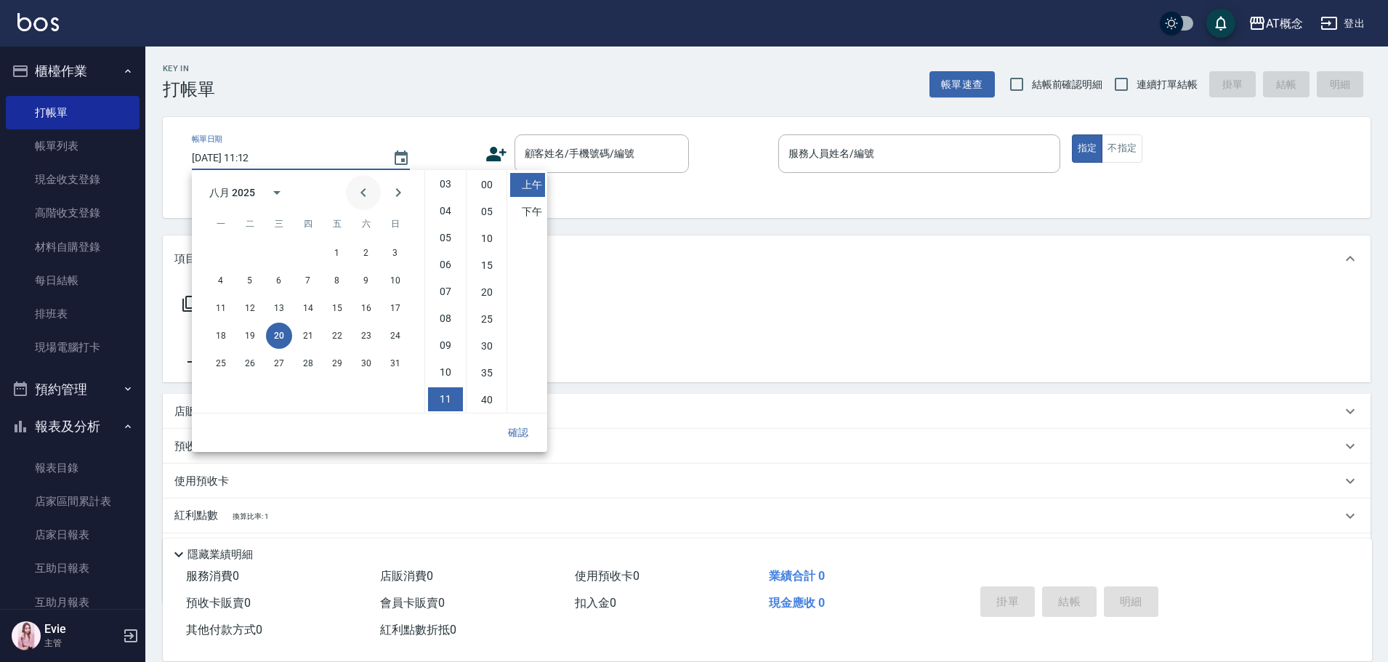
click at [363, 192] on icon "Previous month" at bounding box center [363, 192] width 17 height 17
click at [249, 280] on button "3" at bounding box center [250, 280] width 26 height 26
type input "2025/06/03 11:12"
click at [514, 432] on button "確認" at bounding box center [518, 432] width 46 height 27
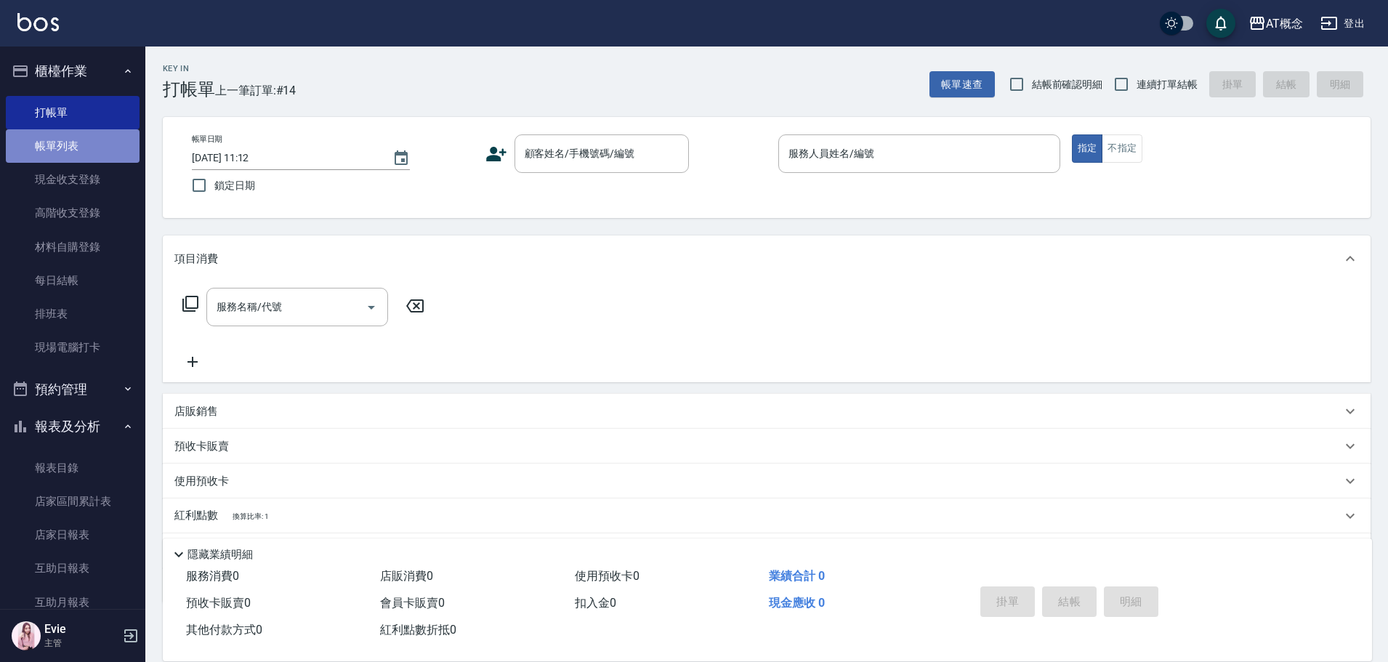
click at [74, 143] on link "帳單列表" at bounding box center [73, 145] width 134 height 33
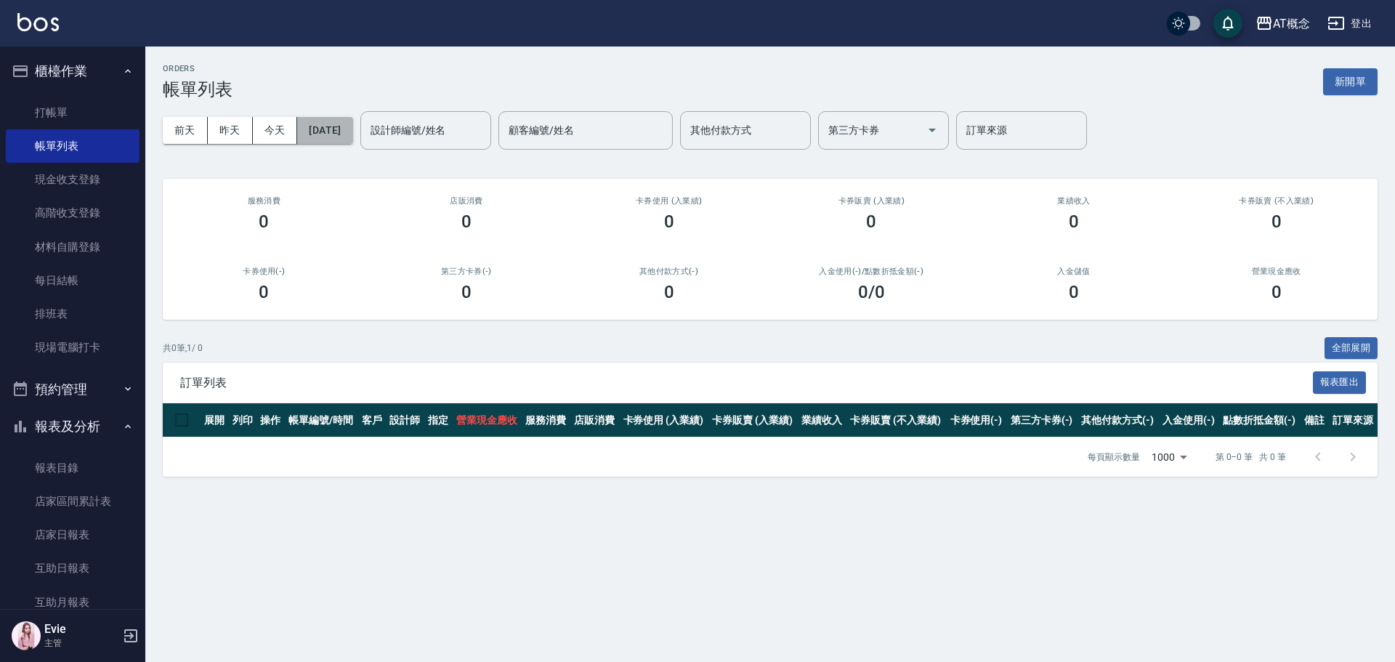
click at [352, 126] on button "[DATE]" at bounding box center [324, 130] width 55 height 27
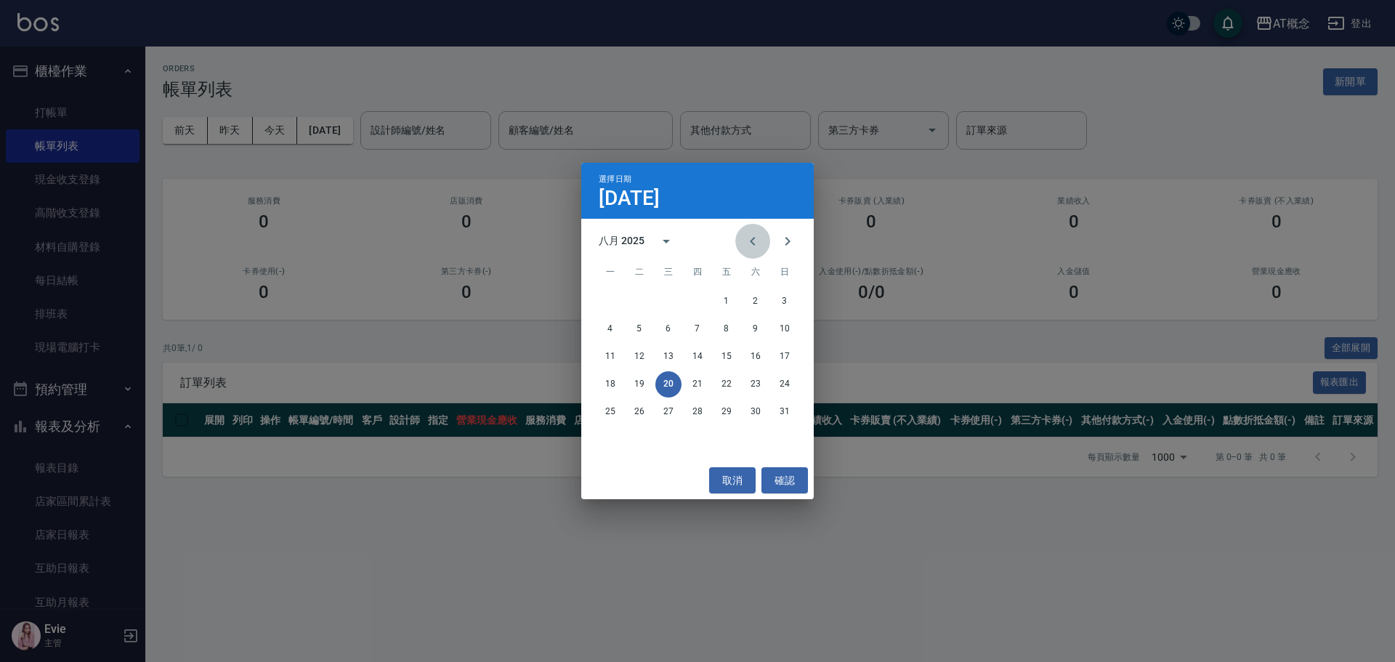
click at [753, 240] on icon "Previous month" at bounding box center [752, 241] width 5 height 9
click at [639, 326] on button "3" at bounding box center [639, 329] width 26 height 26
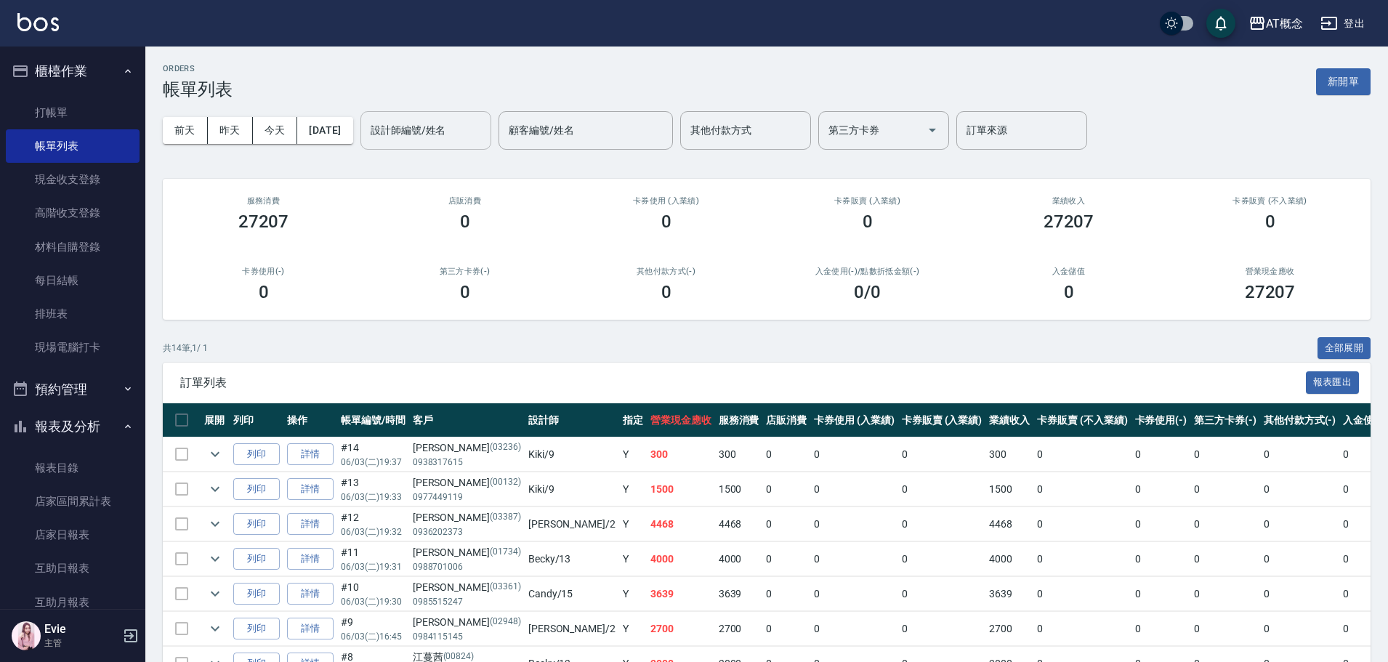
click at [455, 133] on input "設計師編號/姓名" at bounding box center [426, 130] width 118 height 25
click at [466, 173] on div "邦妮 -2" at bounding box center [450, 167] width 131 height 24
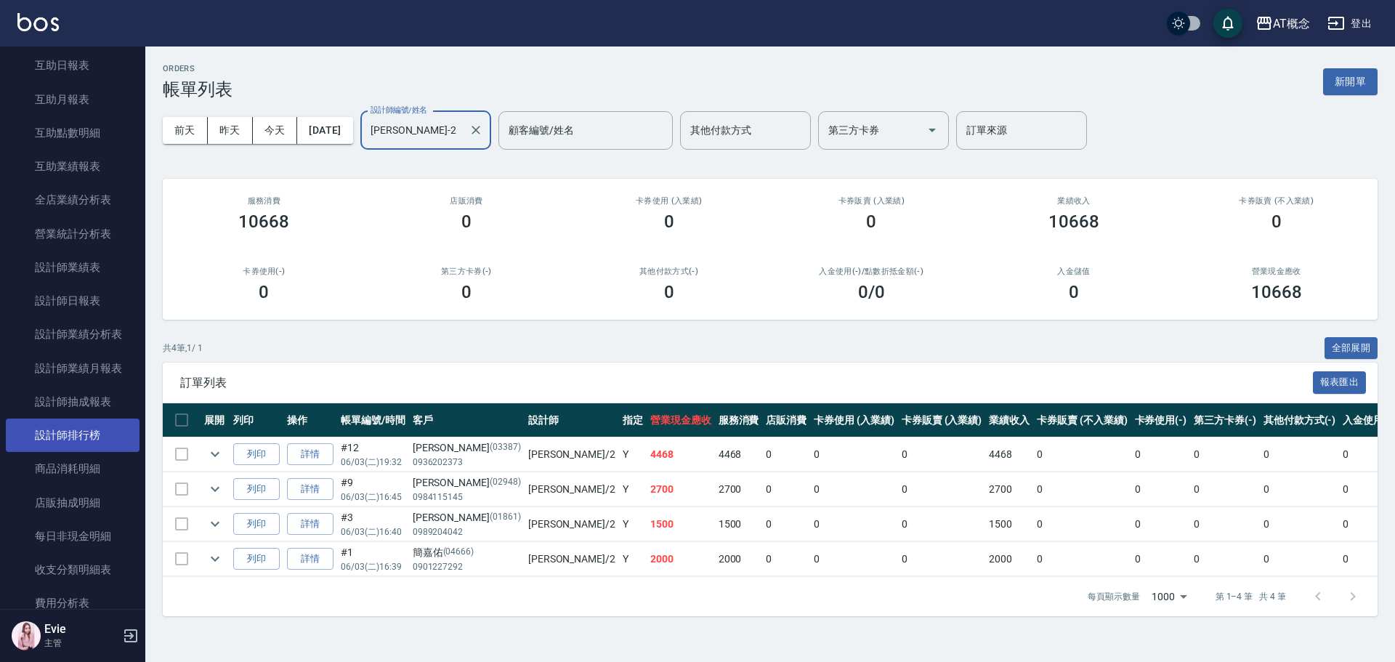
scroll to position [727, 0]
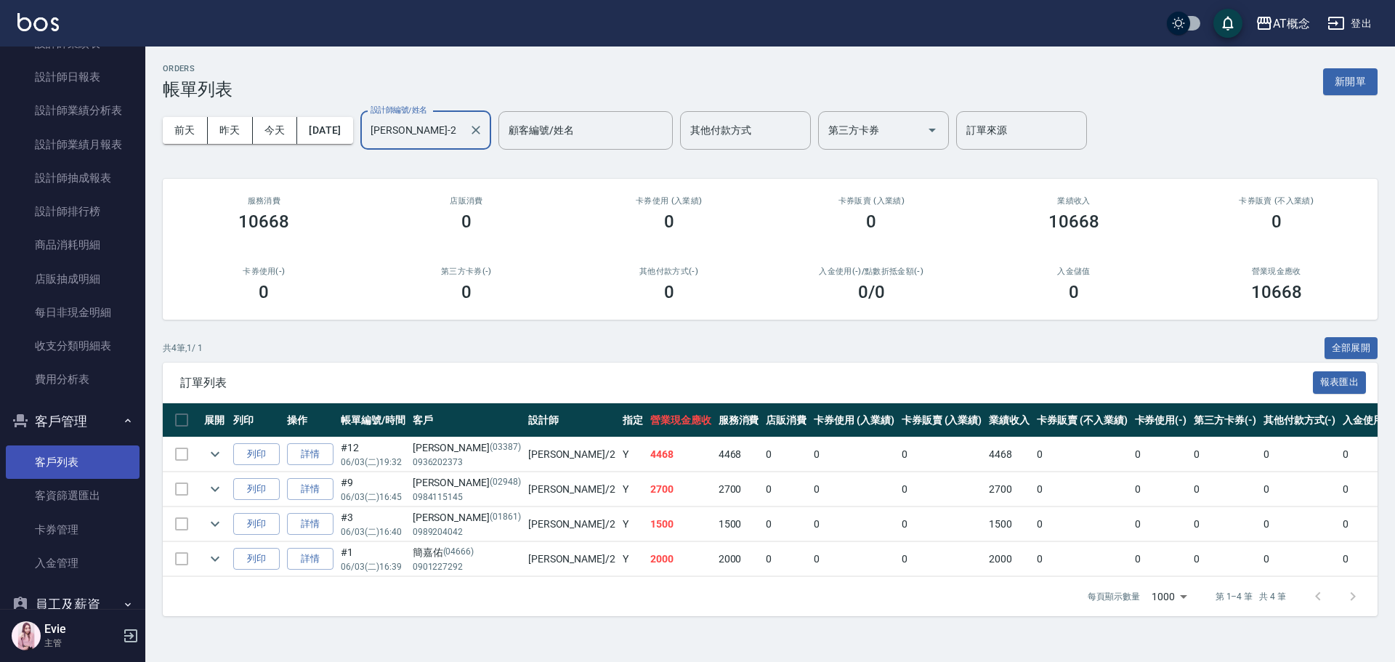
type input "邦妮-2"
click at [66, 454] on link "客戶列表" at bounding box center [73, 461] width 134 height 33
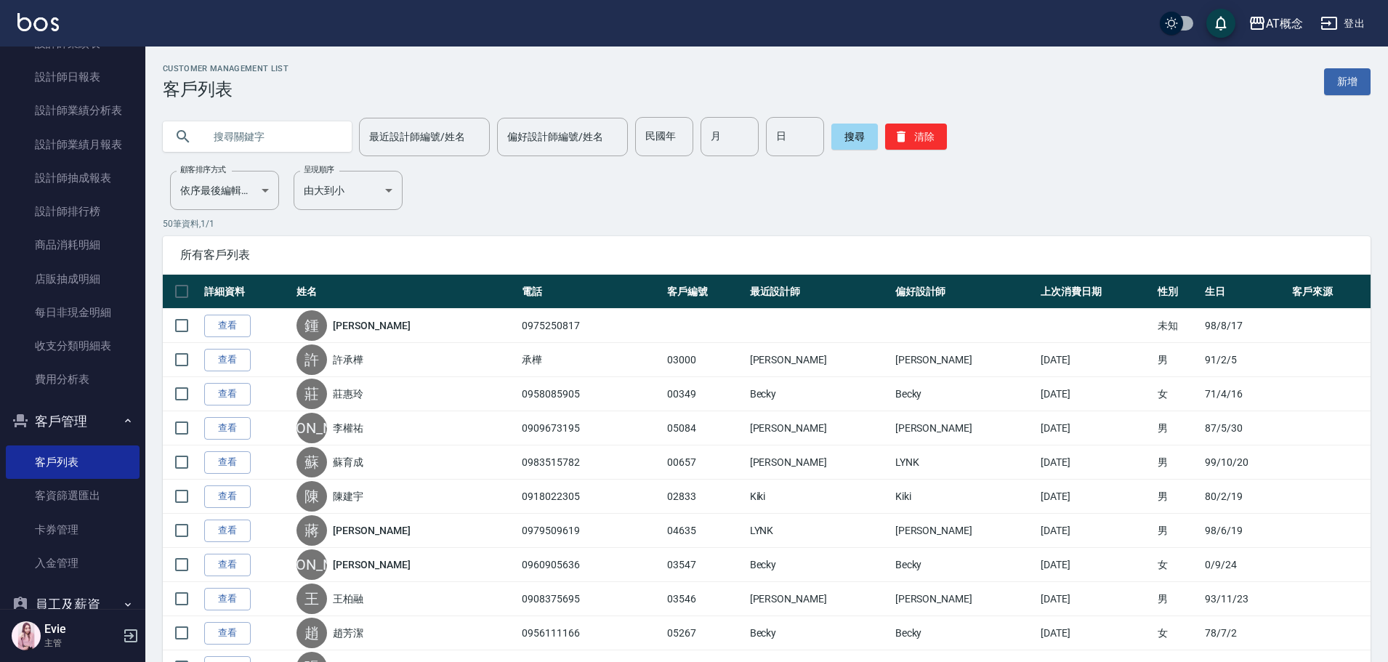
drag, startPoint x: 259, startPoint y: 135, endPoint x: 259, endPoint y: 127, distance: 8.0
click at [259, 134] on input "text" at bounding box center [271, 136] width 137 height 39
type input "ㄍ"
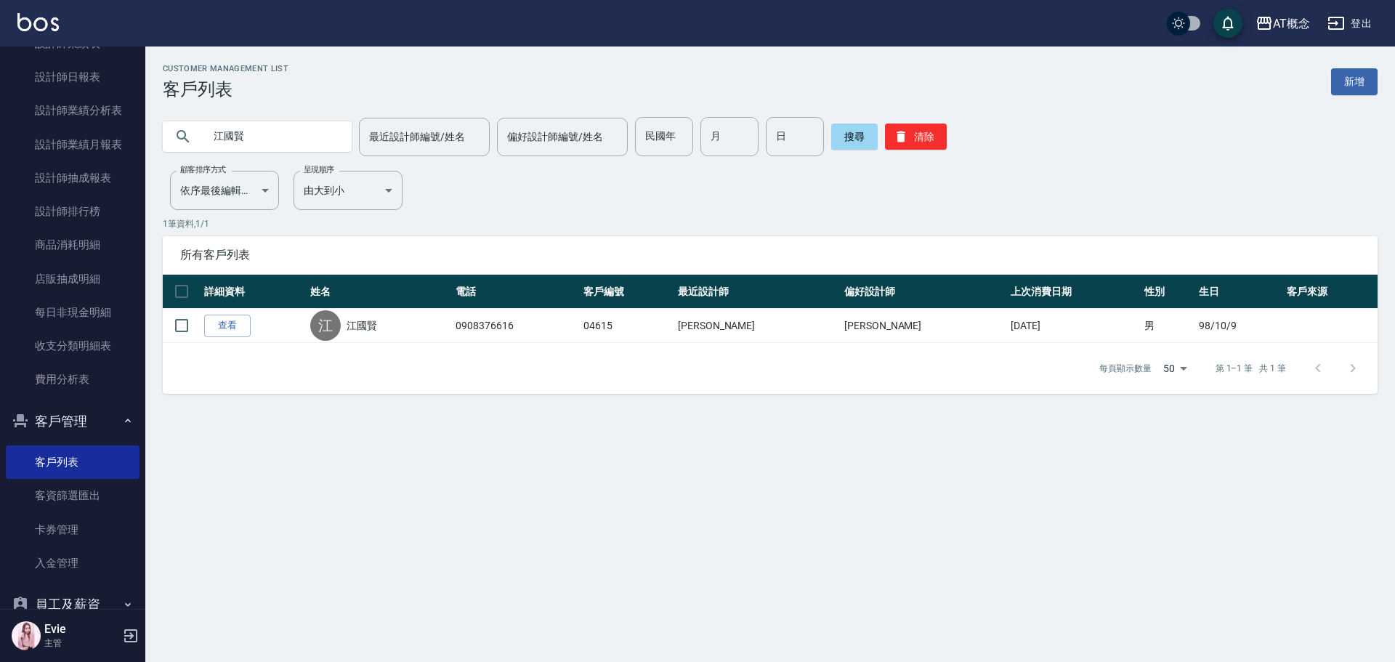
drag, startPoint x: 282, startPoint y: 139, endPoint x: 0, endPoint y: 80, distance: 288.1
click at [0, 128] on div "AT概念 登出 櫃檯作業 打帳單 帳單列表 現金收支登錄 高階收支登錄 材料自購登錄 每日結帳 排班表 現場電腦打卡 預約管理 預約管理 單日預約紀錄 單週預…" at bounding box center [697, 331] width 1395 height 662
type input "0973609403"
